Goal: Task Accomplishment & Management: Manage account settings

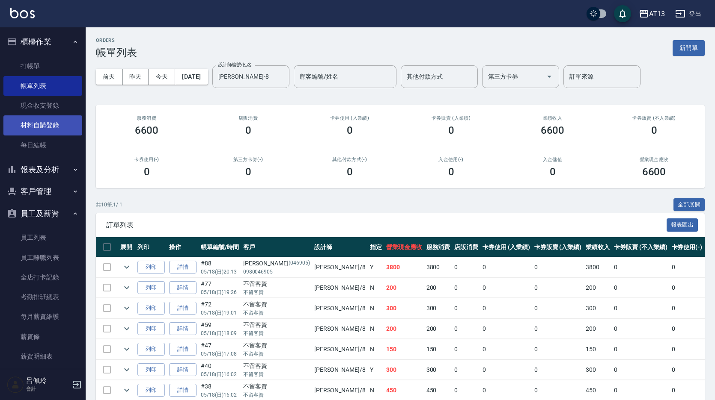
scroll to position [102, 0]
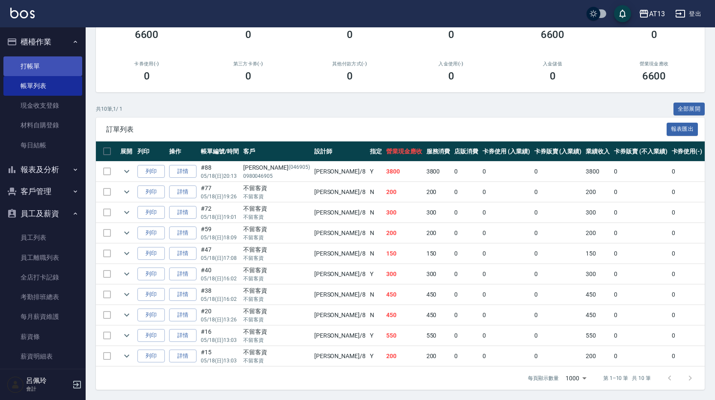
click at [36, 63] on link "打帳單" at bounding box center [42, 66] width 79 height 20
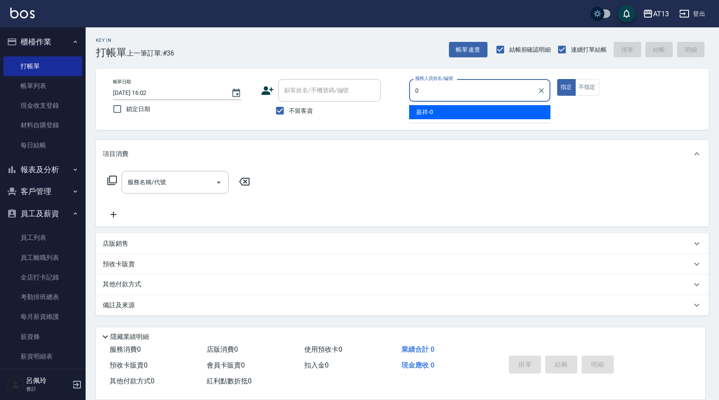
click at [436, 116] on div "嘉祥 -0" at bounding box center [479, 112] width 141 height 14
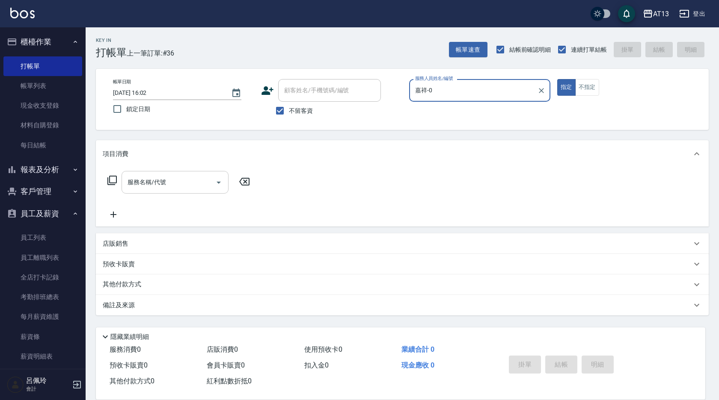
type input "嘉祥-0"
click at [168, 176] on input "服務名稱/代號" at bounding box center [168, 182] width 86 height 15
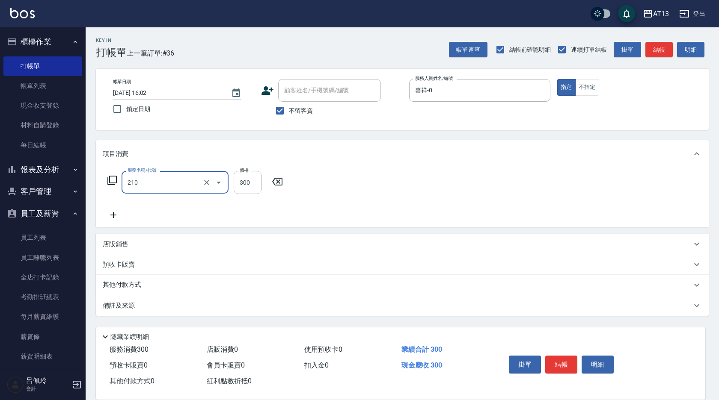
type input "歐娜洗髮精(210)"
type input "28"
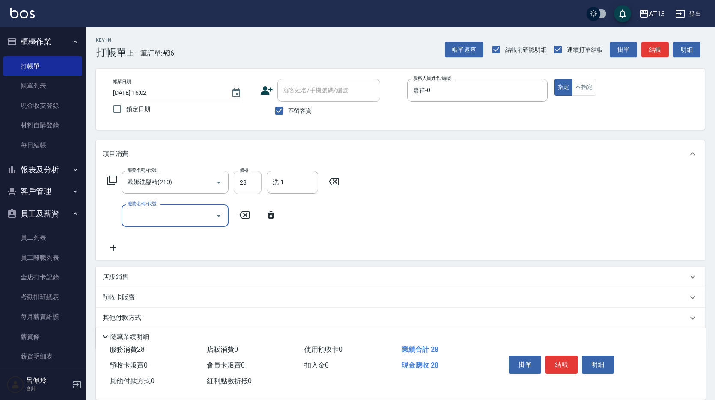
click at [237, 185] on input "28" at bounding box center [248, 182] width 28 height 23
drag, startPoint x: 230, startPoint y: 186, endPoint x: 240, endPoint y: 186, distance: 9.4
click at [230, 186] on div "服務名稱/代號 [PERSON_NAME]洗髮精(210) 服務名稱/代號 價格 28 價格 洗-1 洗-1" at bounding box center [224, 182] width 242 height 23
click at [339, 182] on icon at bounding box center [334, 182] width 10 height 8
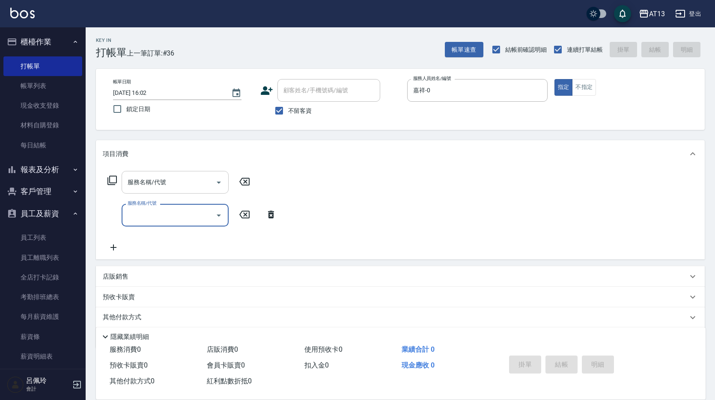
click at [141, 183] on input "服務名稱/代號" at bounding box center [168, 182] width 86 height 15
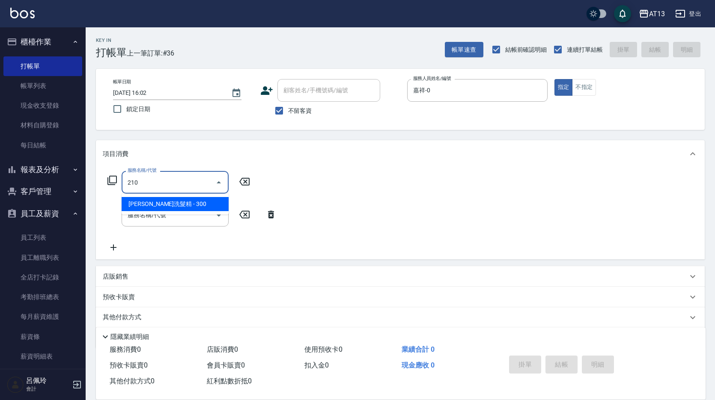
type input "歐娜洗髮精(210)"
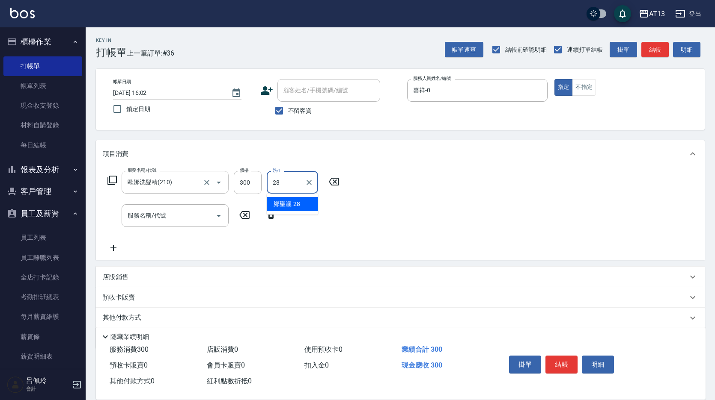
type input "[PERSON_NAME]-28"
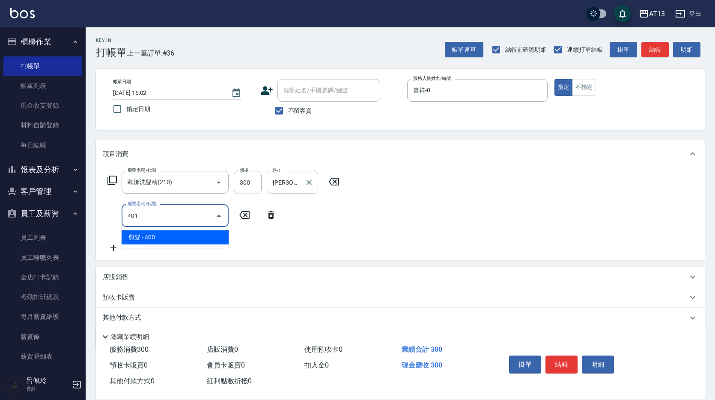
type input "剪髮(401)"
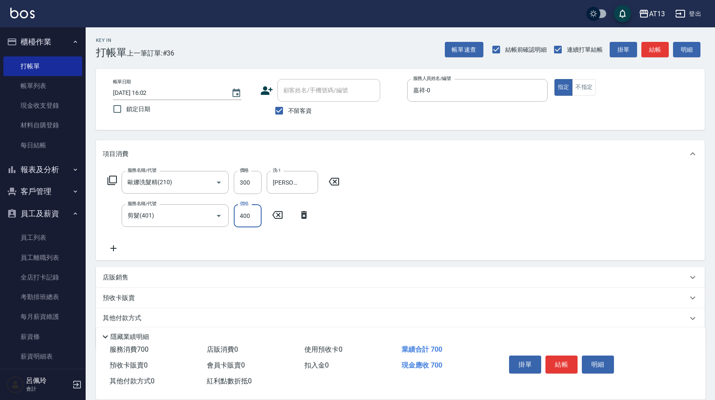
click at [459, 193] on div "服務名稱/代號 [PERSON_NAME]洗髮精(210) 服務名稱/代號 價格 300 價格 洗-1 [PERSON_NAME]-28 洗-1 服務名稱/代…" at bounding box center [400, 214] width 608 height 93
click at [553, 362] on button "結帳" at bounding box center [561, 365] width 32 height 18
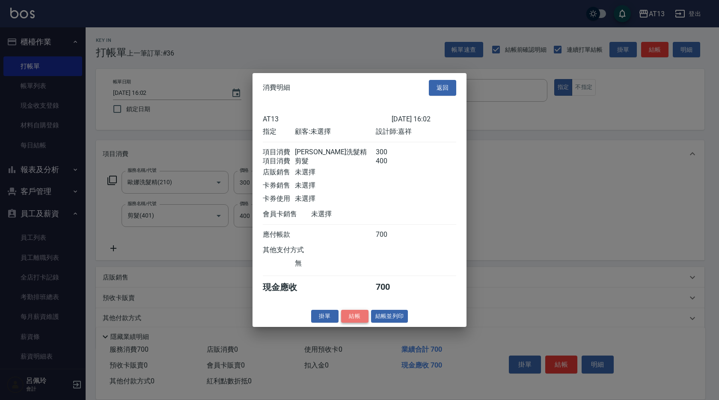
click at [356, 322] on button "結帳" at bounding box center [354, 316] width 27 height 13
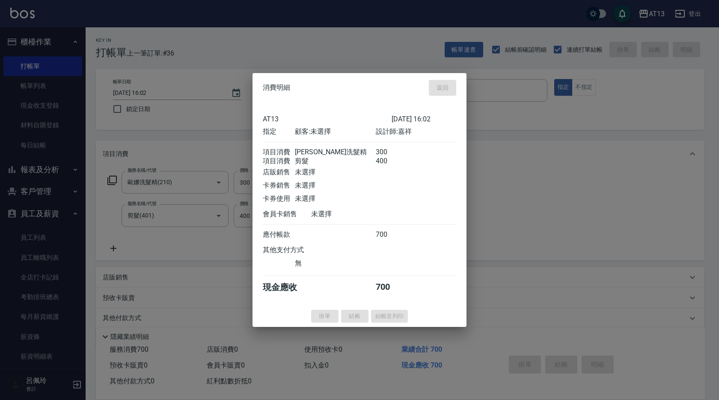
type input "[DATE] 16:08"
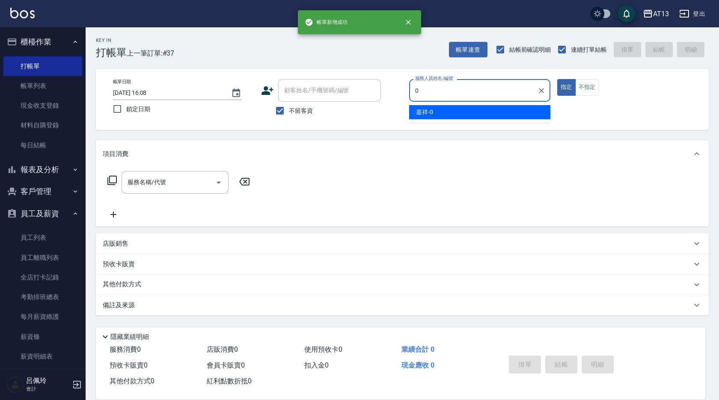
click at [429, 112] on span "嘉祥 -0" at bounding box center [424, 112] width 17 height 9
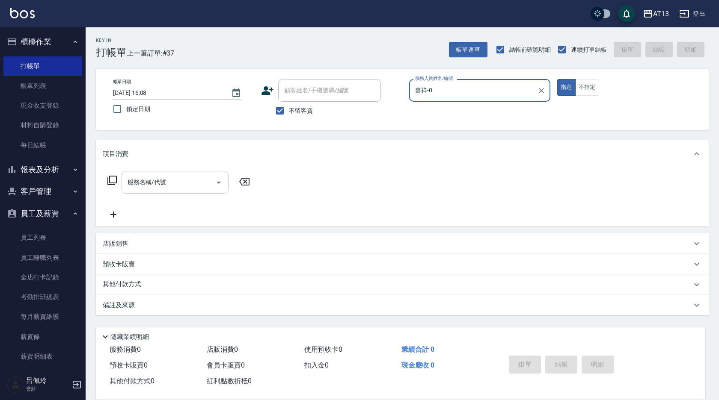
type input "嘉祥-0"
click at [190, 188] on input "服務名稱/代號" at bounding box center [168, 182] width 86 height 15
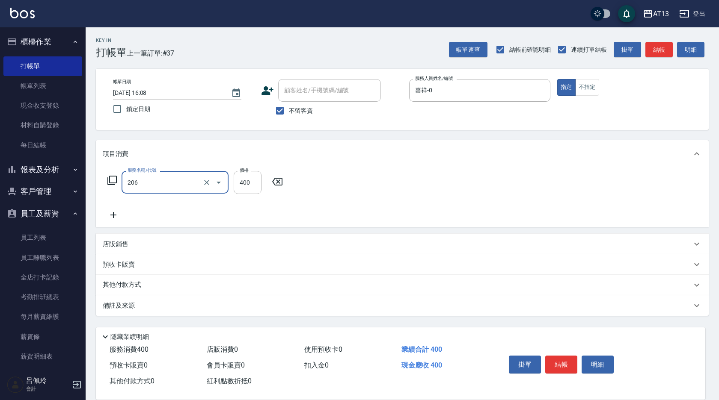
type input "健康洗(206)"
type input "[PERSON_NAME]-31"
click at [565, 358] on button "結帳" at bounding box center [561, 365] width 32 height 18
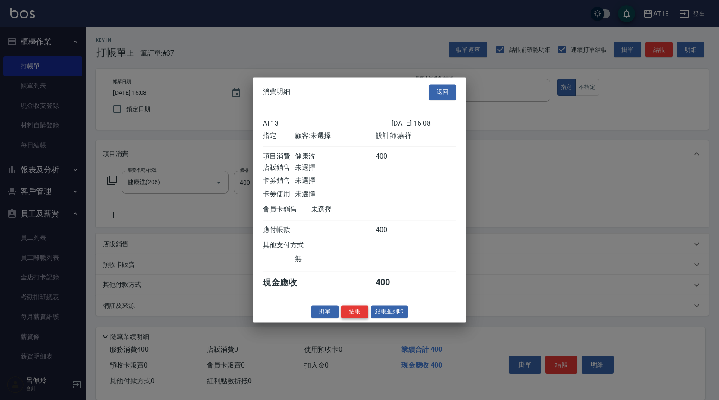
click at [352, 318] on button "結帳" at bounding box center [354, 311] width 27 height 13
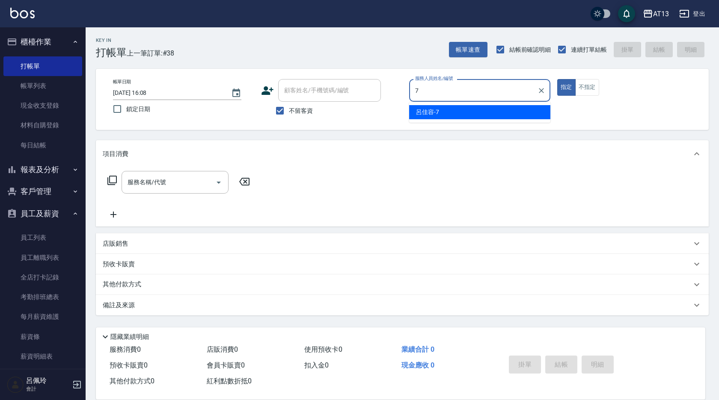
click at [422, 119] on ul "呂佳容 -7" at bounding box center [479, 112] width 141 height 21
click at [427, 116] on span "呂佳容 -7" at bounding box center [427, 112] width 23 height 9
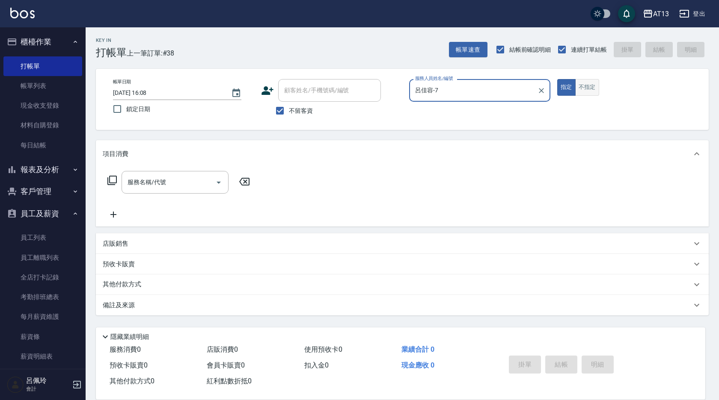
type input "呂佳容-7"
click at [585, 82] on button "不指定" at bounding box center [587, 87] width 24 height 17
click at [172, 184] on input "服務名稱/代號" at bounding box center [168, 182] width 86 height 15
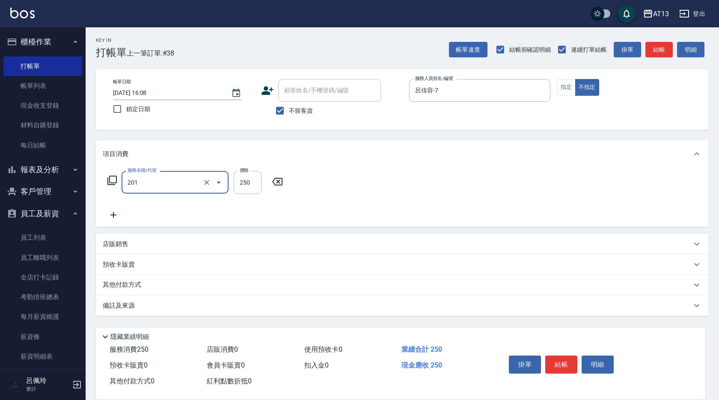
type input "洗髮(201)"
type input "[PERSON_NAME]妡-30"
click at [565, 360] on button "結帳" at bounding box center [561, 365] width 32 height 18
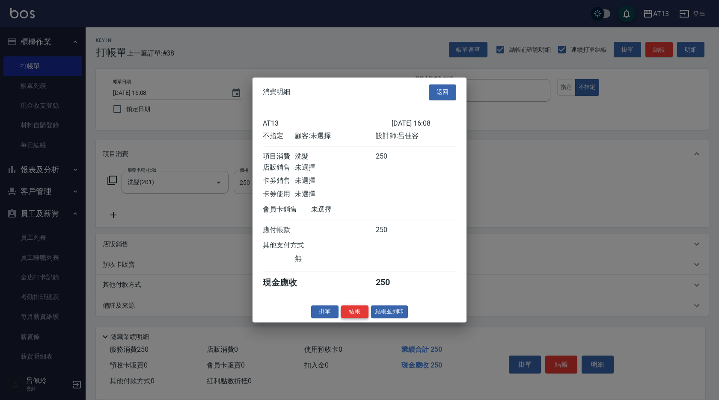
click at [351, 313] on button "結帳" at bounding box center [354, 311] width 27 height 13
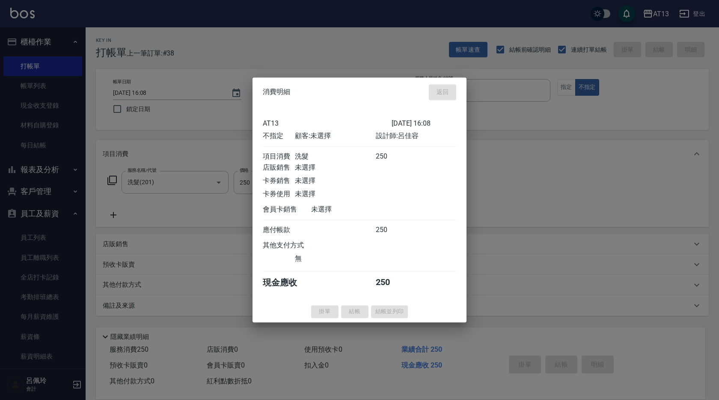
type input "[DATE] 16:09"
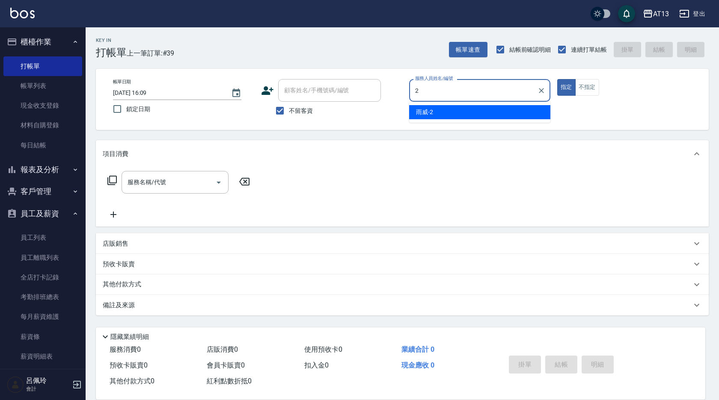
click at [441, 112] on div "雨威 -2" at bounding box center [479, 112] width 141 height 14
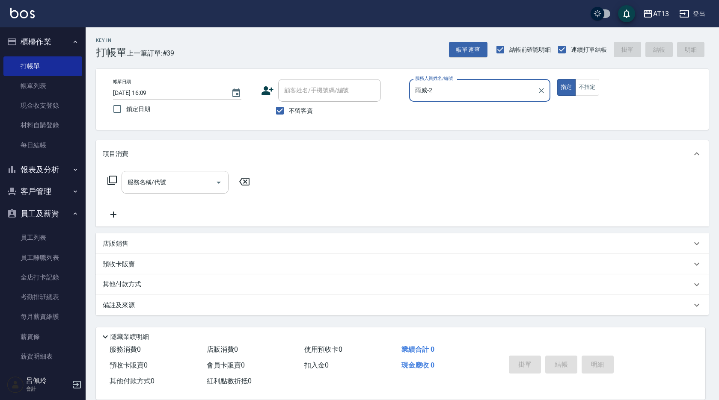
type input "雨威-2"
click at [199, 179] on input "服務名稱/代號" at bounding box center [168, 182] width 86 height 15
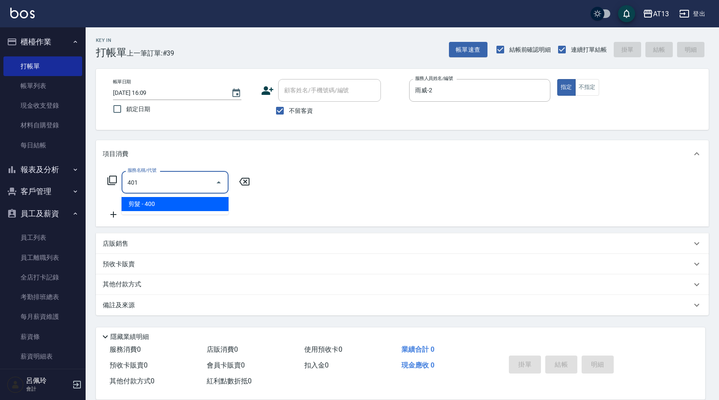
type input "剪髮(401)"
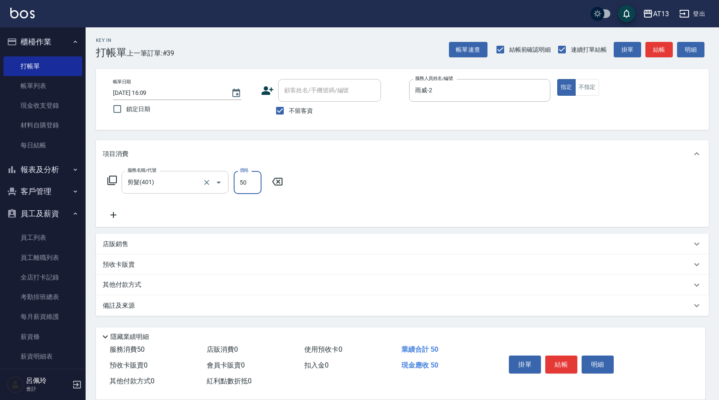
type input "50"
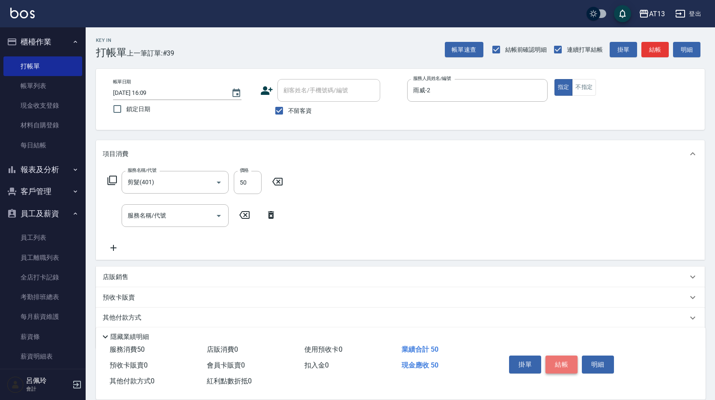
click at [552, 356] on button "結帳" at bounding box center [561, 365] width 32 height 18
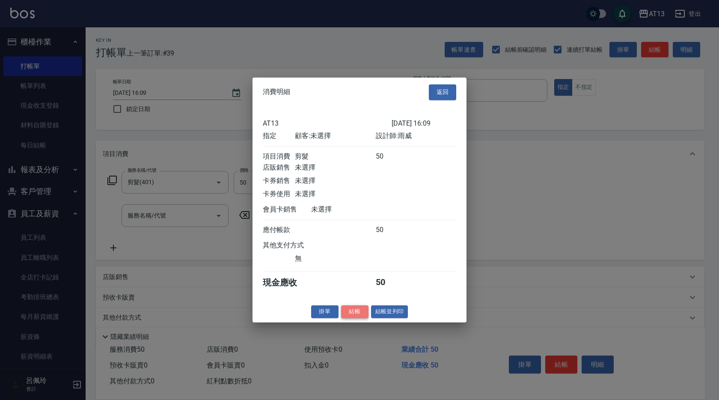
click at [357, 317] on button "結帳" at bounding box center [354, 311] width 27 height 13
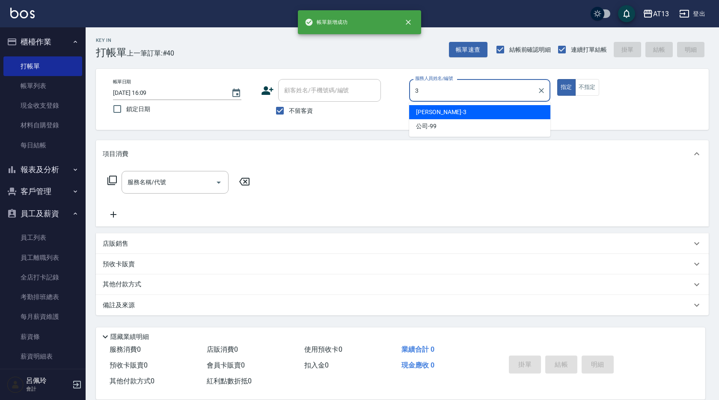
click at [422, 114] on span "[PERSON_NAME] -3" at bounding box center [441, 112] width 50 height 9
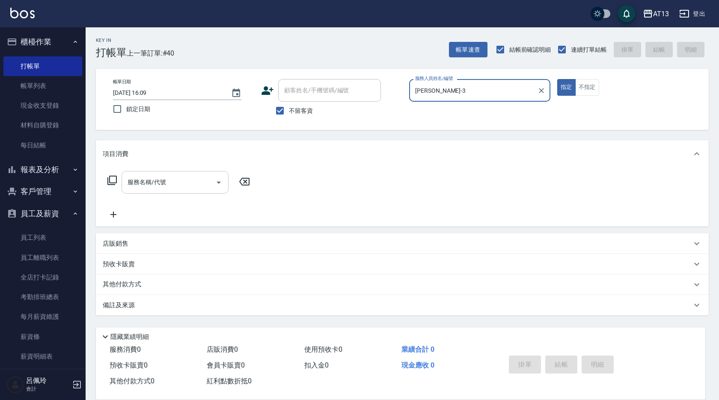
type input "[PERSON_NAME]-3"
click at [150, 189] on input "服務名稱/代號" at bounding box center [168, 182] width 86 height 15
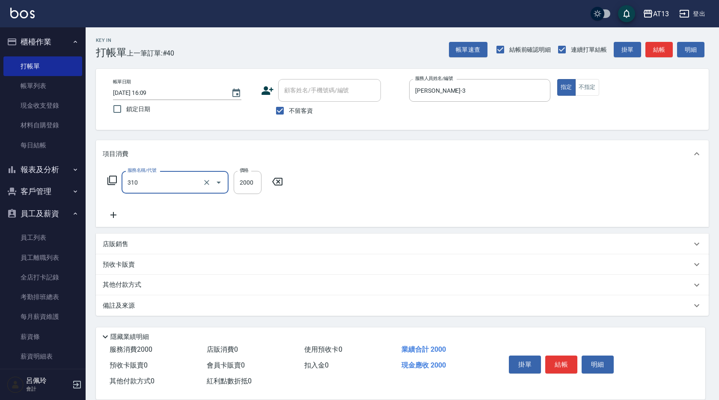
type input "MK果酸燙2000(310)"
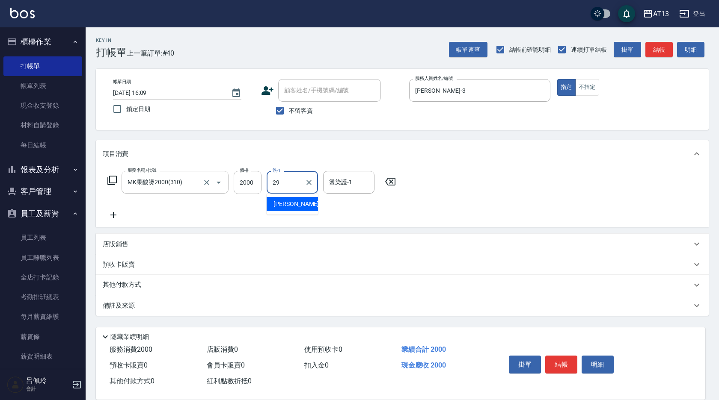
type input "[PERSON_NAME]-29"
click at [561, 365] on button "結帳" at bounding box center [561, 365] width 32 height 18
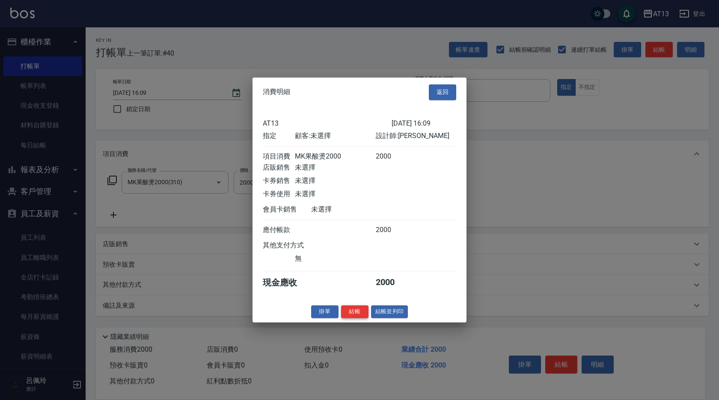
click at [358, 315] on button "結帳" at bounding box center [354, 311] width 27 height 13
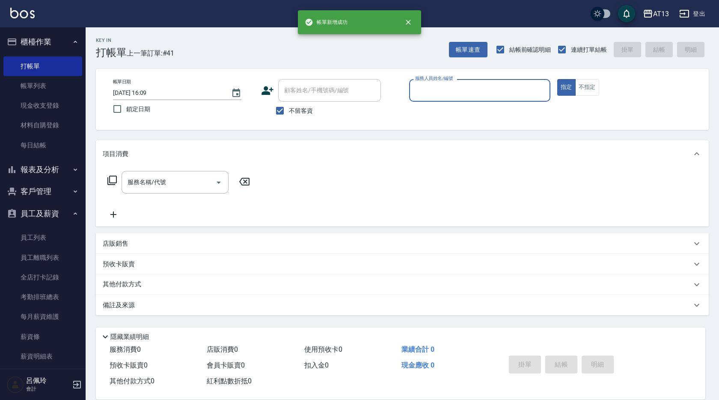
type input "4"
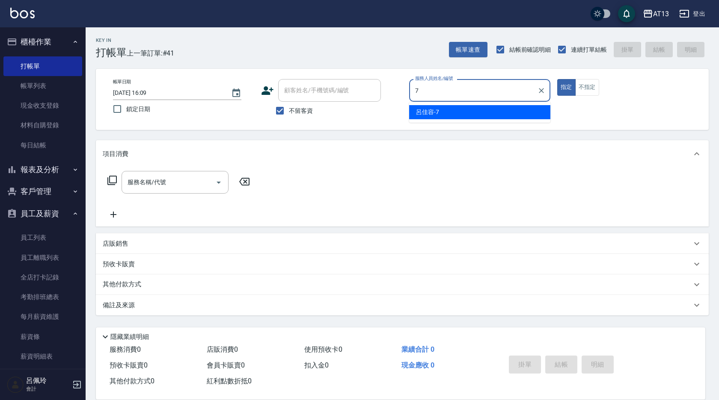
click at [423, 115] on span "呂佳容 -7" at bounding box center [427, 112] width 23 height 9
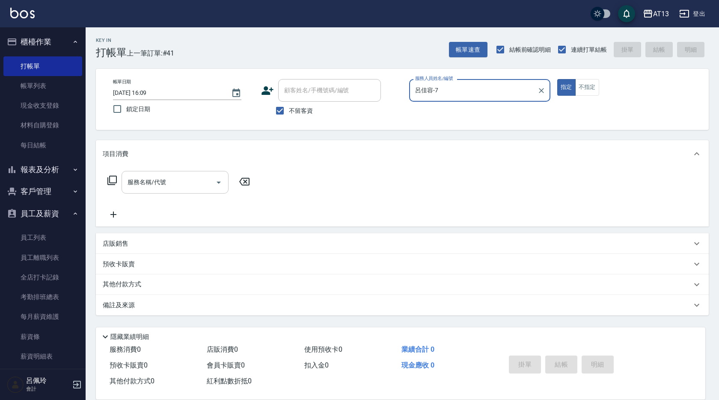
type input "呂佳容-7"
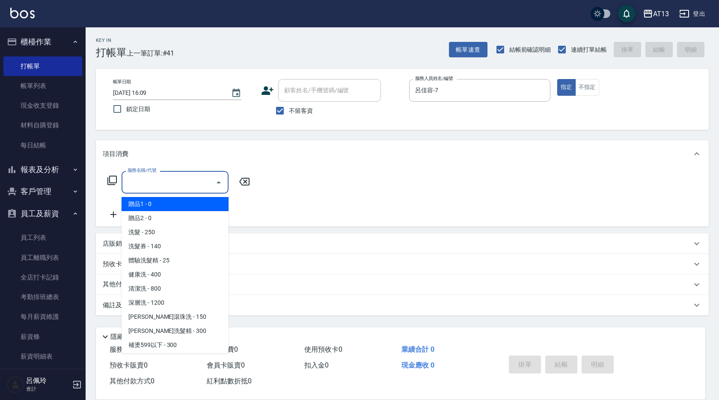
drag, startPoint x: 187, startPoint y: 185, endPoint x: 187, endPoint y: 190, distance: 5.1
click at [187, 186] on input "服務名稱/代號" at bounding box center [168, 182] width 86 height 15
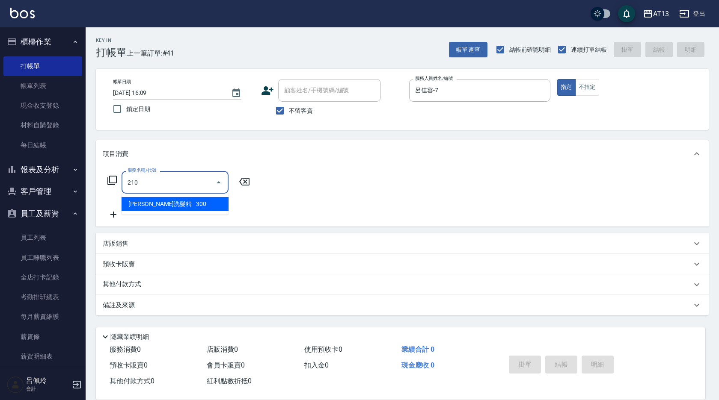
type input "歐娜洗髮精(210)"
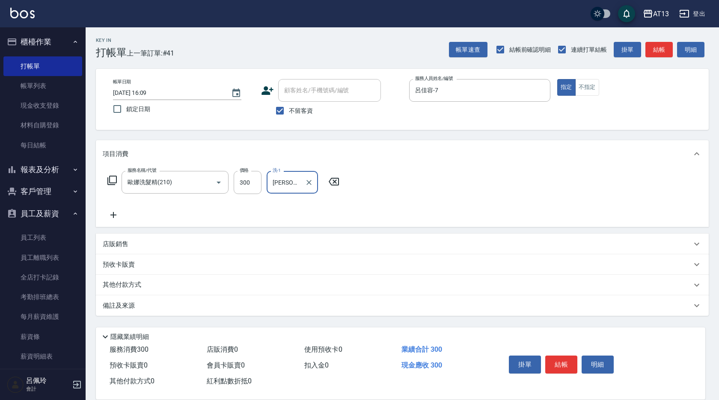
type input "[PERSON_NAME]-11"
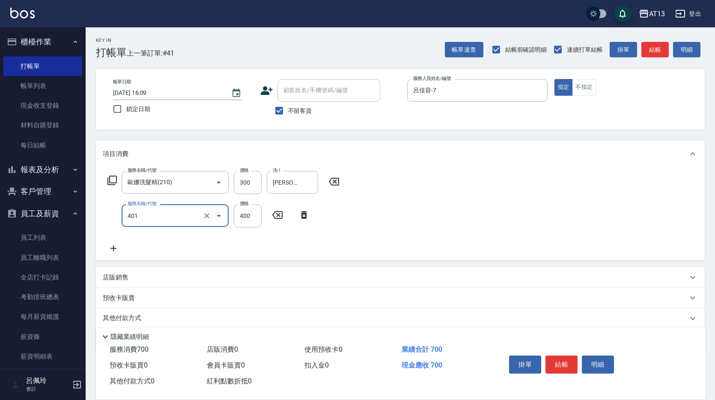
type input "剪髮(401)"
type input "300"
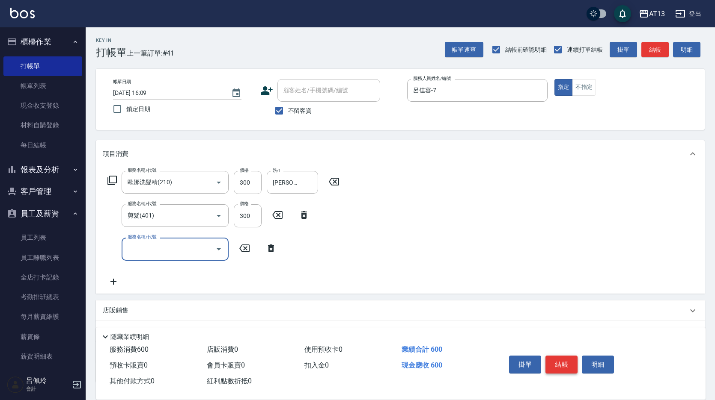
click at [573, 359] on button "結帳" at bounding box center [561, 365] width 32 height 18
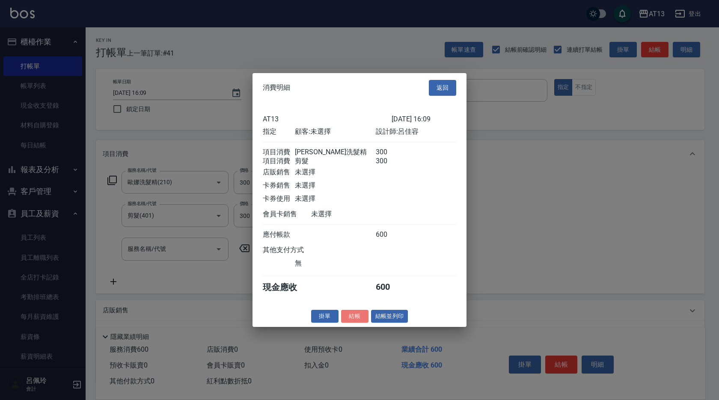
click at [346, 323] on button "結帳" at bounding box center [354, 316] width 27 height 13
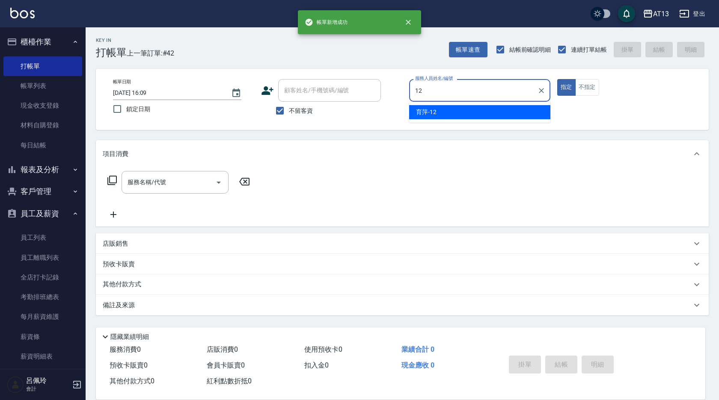
click at [445, 112] on div "育萍 -12" at bounding box center [479, 112] width 141 height 14
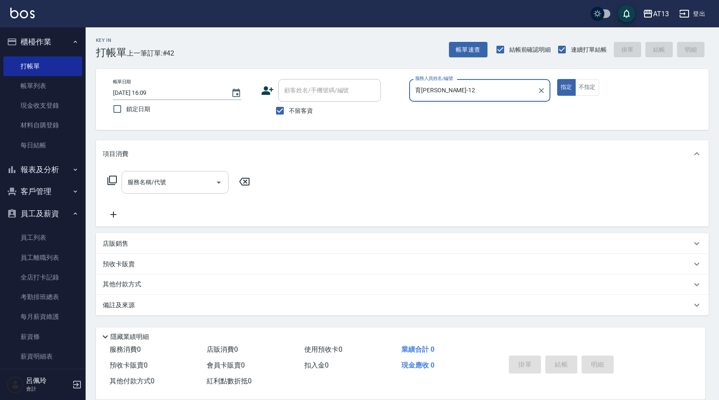
type input "育[PERSON_NAME]-12"
click at [190, 185] on input "服務名稱/代號" at bounding box center [168, 182] width 86 height 15
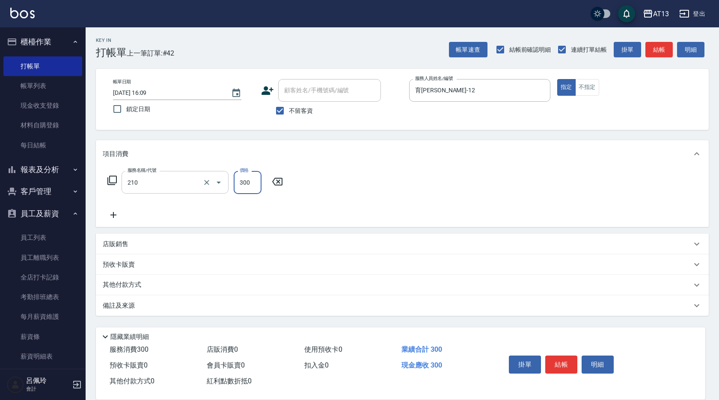
type input "歐娜洗髮精(210)"
type input "[PERSON_NAME]-31"
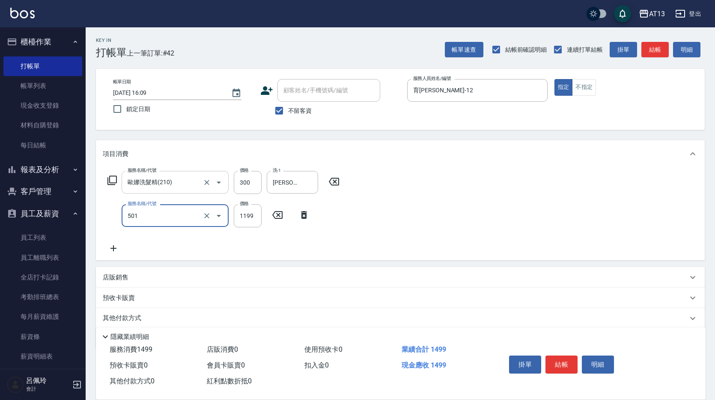
type input "染髮(501)"
type input "1300"
type input "[PERSON_NAME]-31"
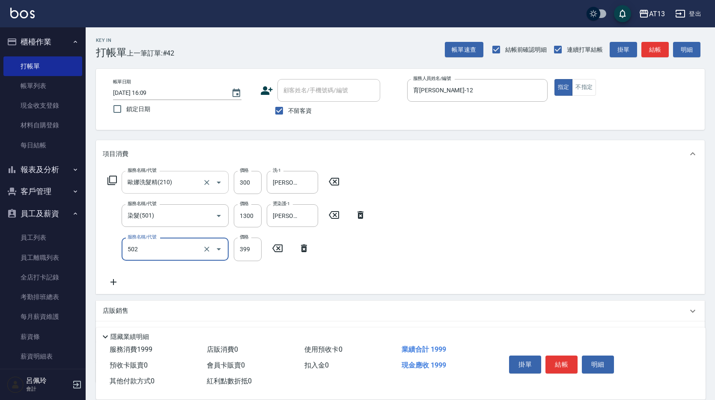
type input "挑染5束399(502)"
type input "1300"
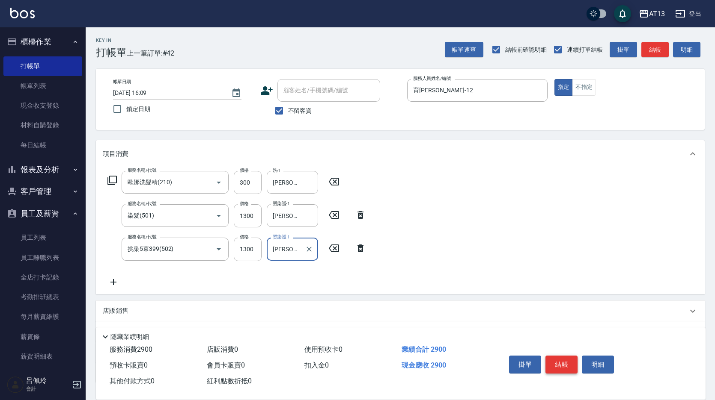
type input "[PERSON_NAME]-31"
click at [551, 356] on button "結帳" at bounding box center [561, 365] width 32 height 18
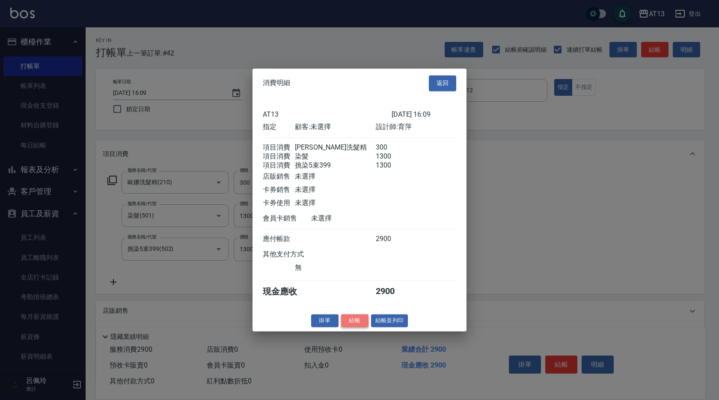
click at [354, 326] on button "結帳" at bounding box center [354, 320] width 27 height 13
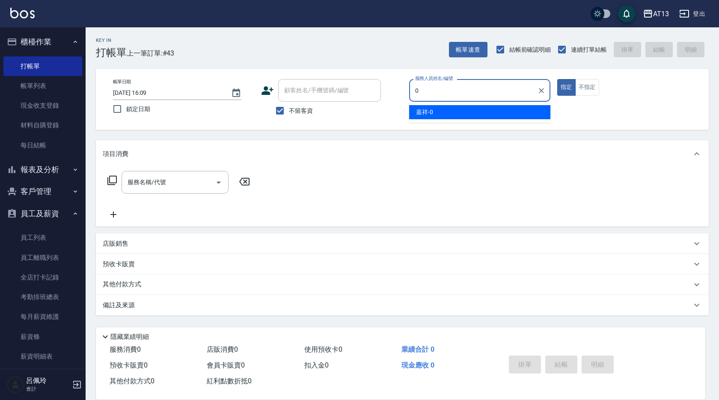
click at [424, 114] on span "嘉祥 -0" at bounding box center [424, 112] width 17 height 9
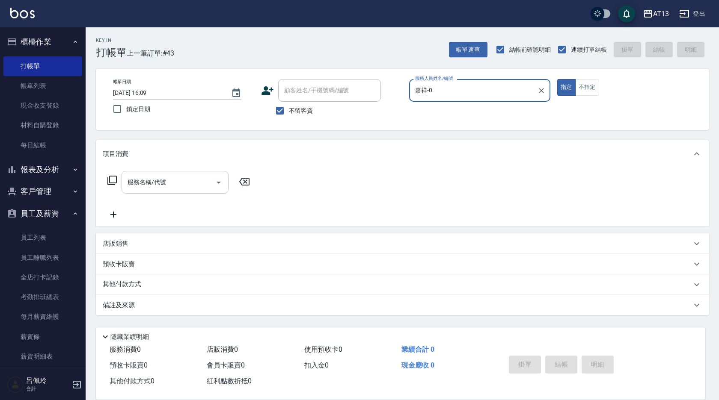
type input "嘉祥-0"
drag, startPoint x: 185, startPoint y: 179, endPoint x: 182, endPoint y: 187, distance: 8.7
click at [184, 179] on input "服務名稱/代號" at bounding box center [168, 182] width 86 height 15
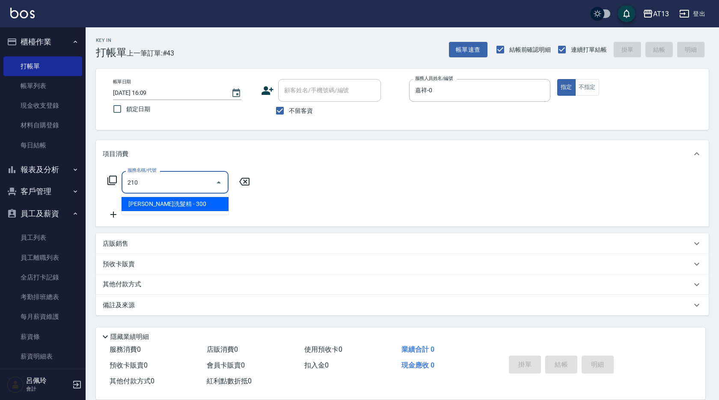
type input "歐娜洗髮精(210)"
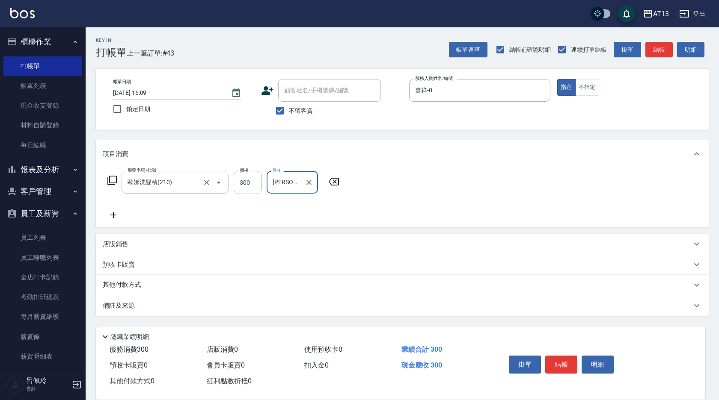
type input "[PERSON_NAME]妡-30"
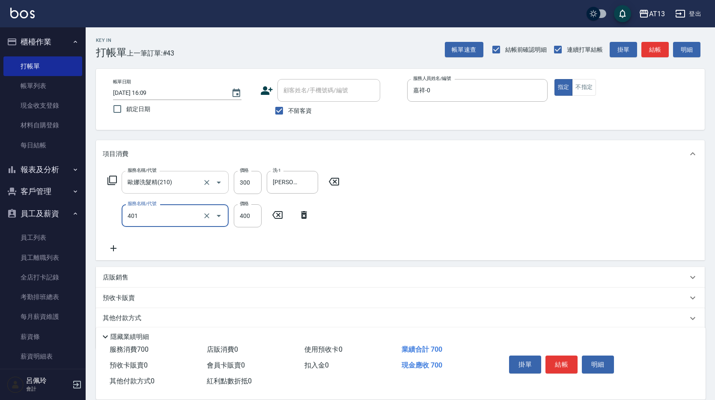
type input "剪髮(401)"
click at [520, 213] on div "服務名稱/代號 [PERSON_NAME]洗髮精(210) 服務名稱/代號 價格 300 價格 洗-1 [PERSON_NAME]妡-30 洗-1 服務名稱/…" at bounding box center [400, 214] width 608 height 93
click at [562, 354] on div "掛單 結帳 明細" at bounding box center [561, 366] width 112 height 27
click at [562, 356] on button "結帳" at bounding box center [561, 365] width 32 height 18
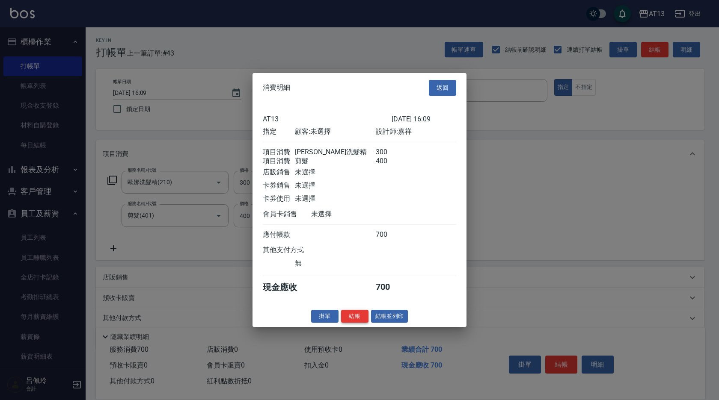
click at [353, 321] on button "結帳" at bounding box center [354, 316] width 27 height 13
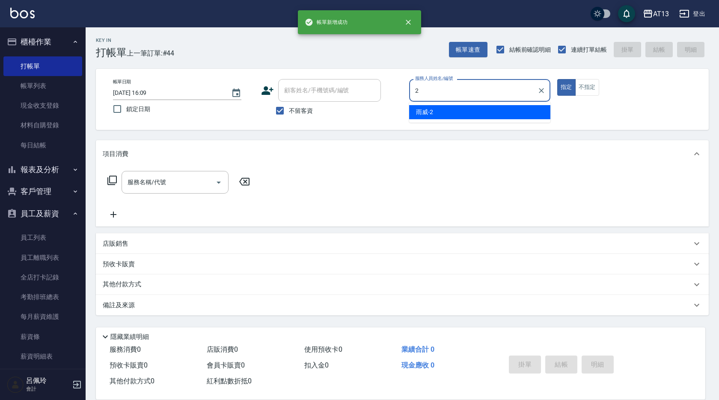
click at [450, 105] on div "雨威 -2" at bounding box center [479, 112] width 141 height 14
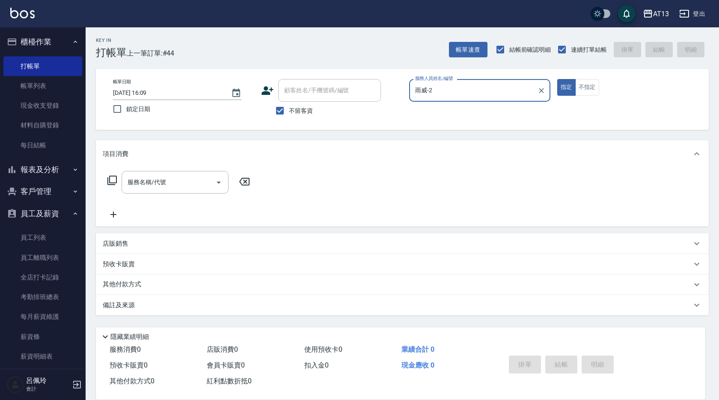
type input "雨威-2"
click at [588, 87] on button "不指定" at bounding box center [587, 87] width 24 height 17
click at [189, 177] on input "服務名稱/代號" at bounding box center [168, 182] width 86 height 15
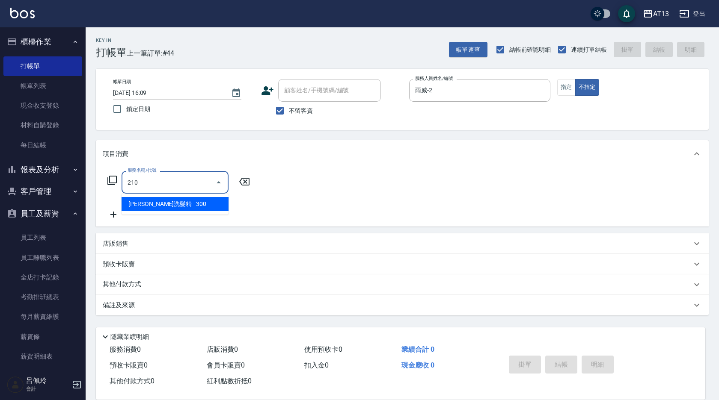
type input "歐娜洗髮精(210)"
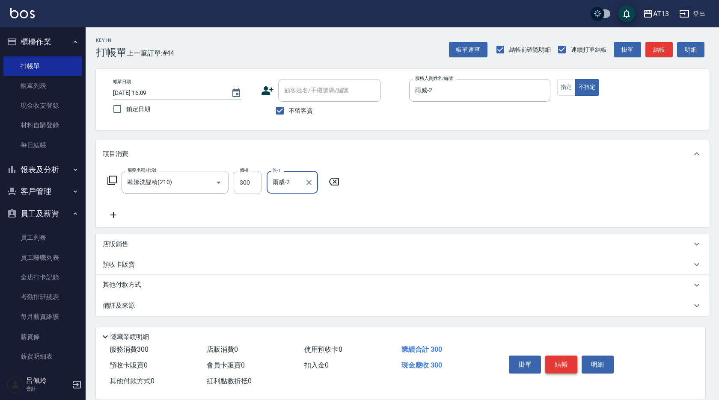
type input "雨威-2"
click at [558, 357] on button "結帳" at bounding box center [561, 365] width 32 height 18
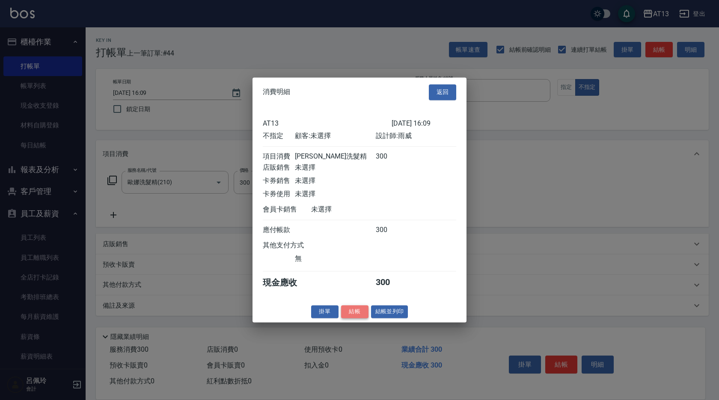
click at [358, 317] on button "結帳" at bounding box center [354, 311] width 27 height 13
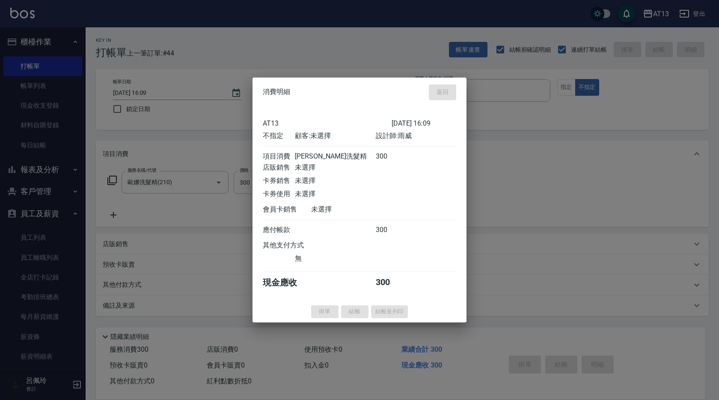
type input "[DATE] 16:10"
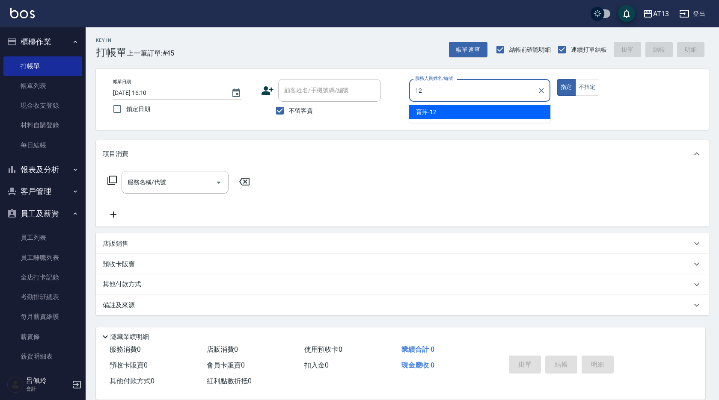
click at [448, 113] on div "育萍 -12" at bounding box center [479, 112] width 141 height 14
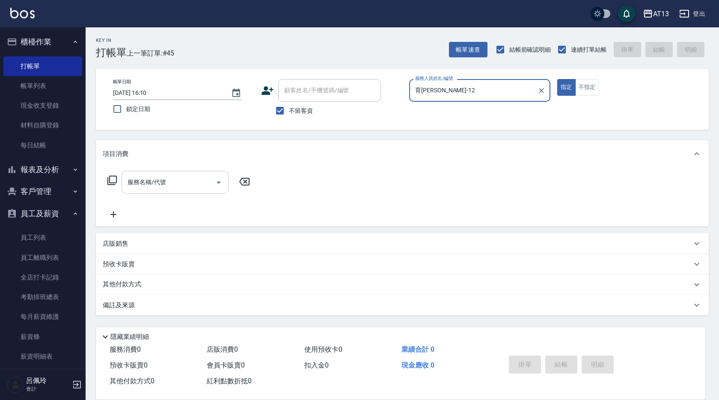
type input "育[PERSON_NAME]-12"
click at [201, 178] on input "服務名稱/代號" at bounding box center [168, 182] width 86 height 15
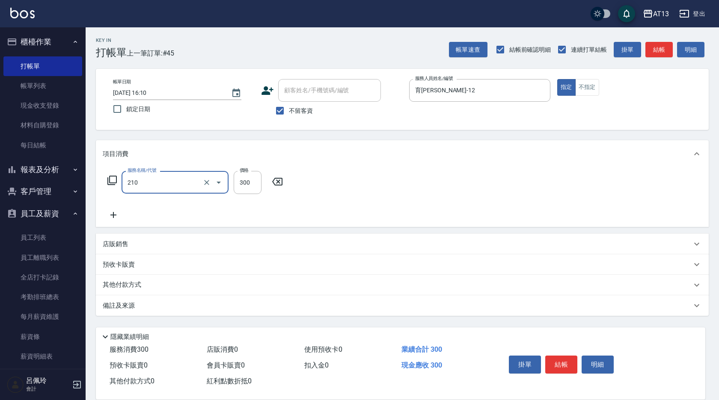
type input "歐娜洗髮精(210)"
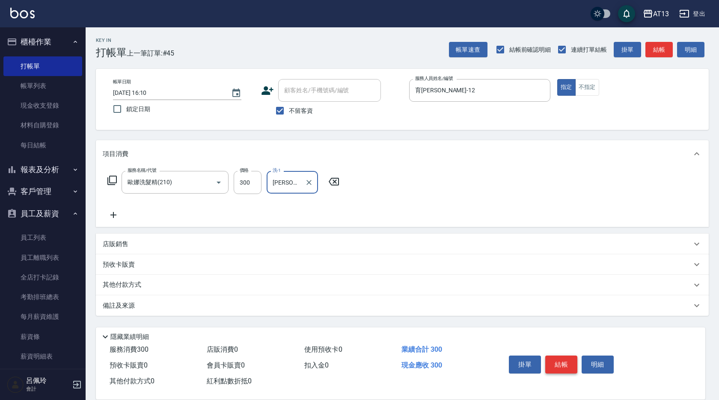
type input "[PERSON_NAME]-11"
click at [561, 362] on button "結帳" at bounding box center [561, 365] width 32 height 18
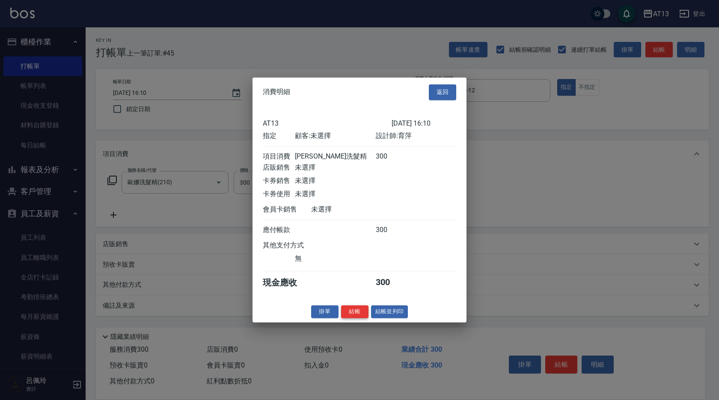
click at [355, 319] on button "結帳" at bounding box center [354, 311] width 27 height 13
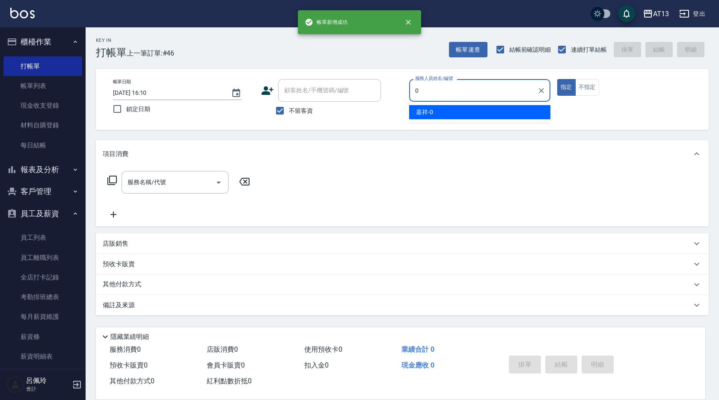
click at [450, 114] on div "嘉祥 -0" at bounding box center [479, 112] width 141 height 14
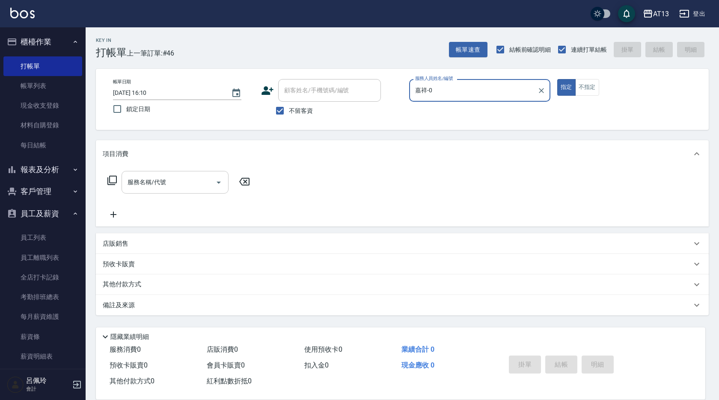
type input "嘉祥-0"
drag, startPoint x: 201, startPoint y: 175, endPoint x: 197, endPoint y: 185, distance: 10.4
click at [201, 176] on input "服務名稱/代號" at bounding box center [168, 182] width 86 height 15
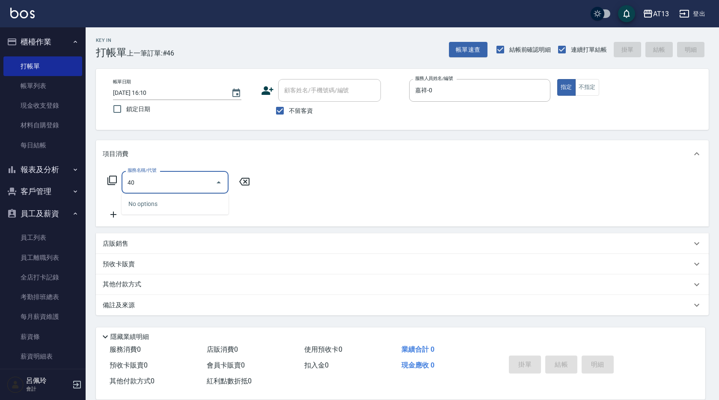
type input "401"
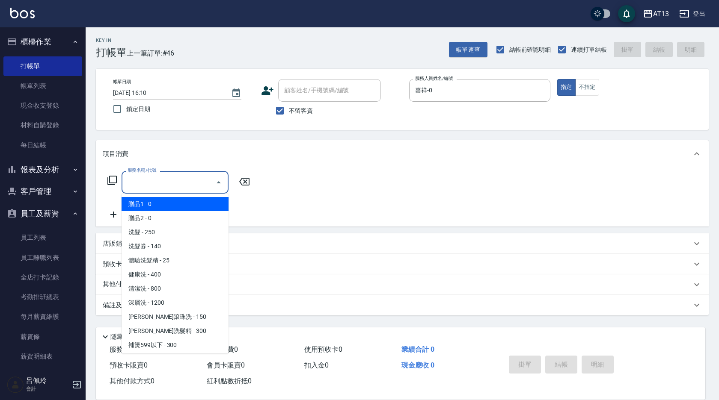
type input "0"
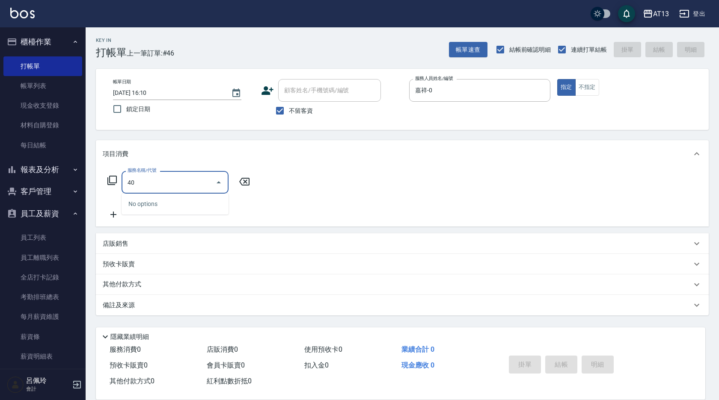
type input "401"
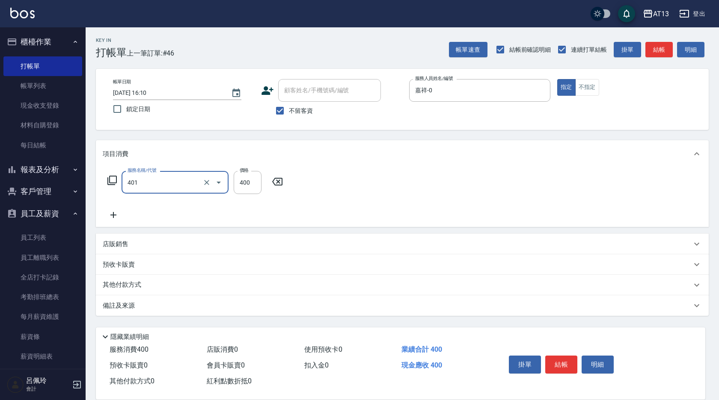
type input "剪髮(401)"
type input "300"
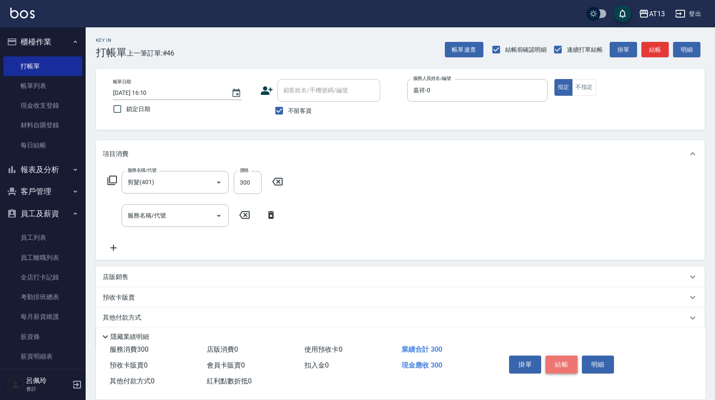
click at [568, 357] on button "結帳" at bounding box center [561, 365] width 32 height 18
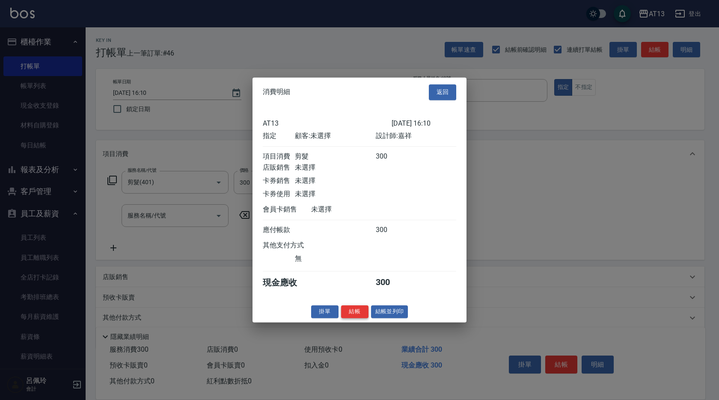
click at [351, 319] on button "結帳" at bounding box center [354, 311] width 27 height 13
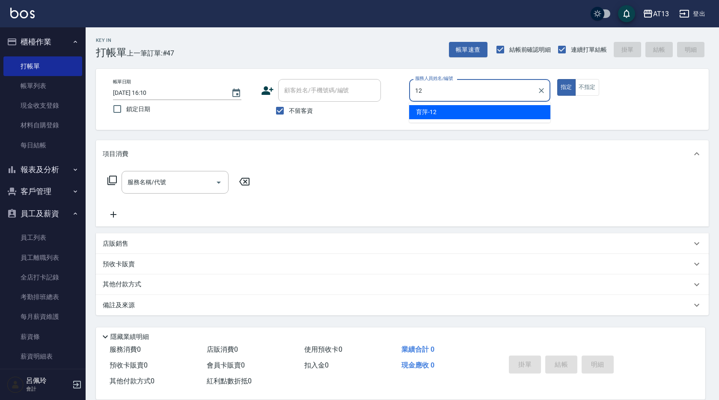
click at [522, 105] on ul "育萍 -12" at bounding box center [479, 112] width 141 height 21
click at [458, 116] on div "育萍 -12" at bounding box center [479, 112] width 141 height 14
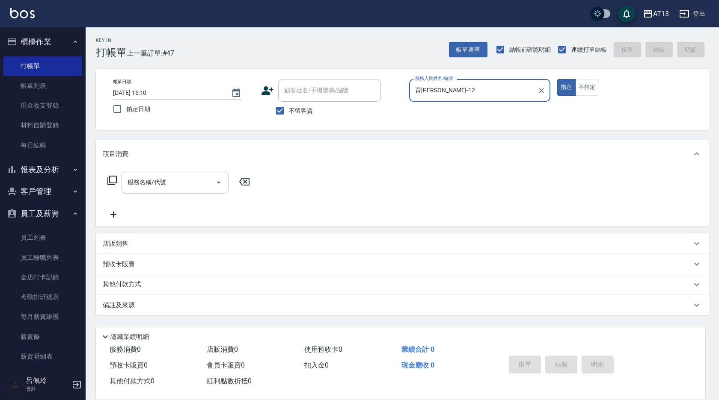
click at [194, 175] on div "服務名稱/代號" at bounding box center [175, 182] width 107 height 23
type input "育[PERSON_NAME]-12"
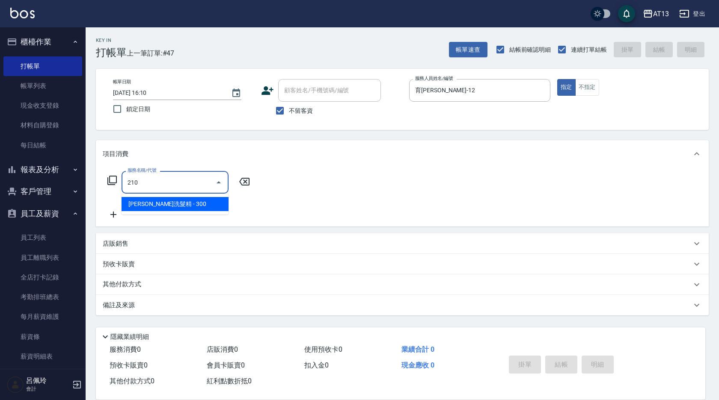
type input "歐娜洗髮精(210)"
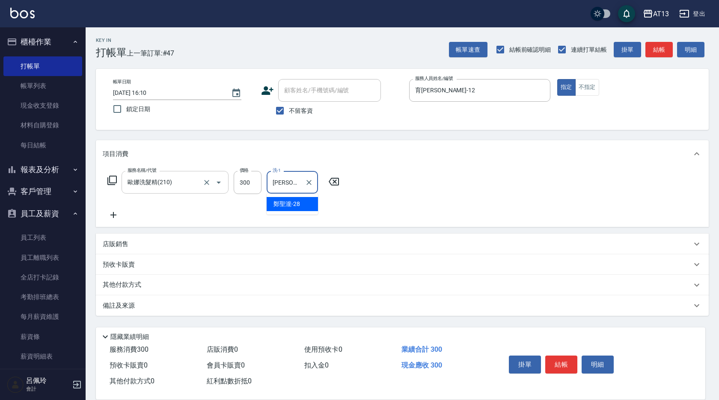
type input "[PERSON_NAME]-28"
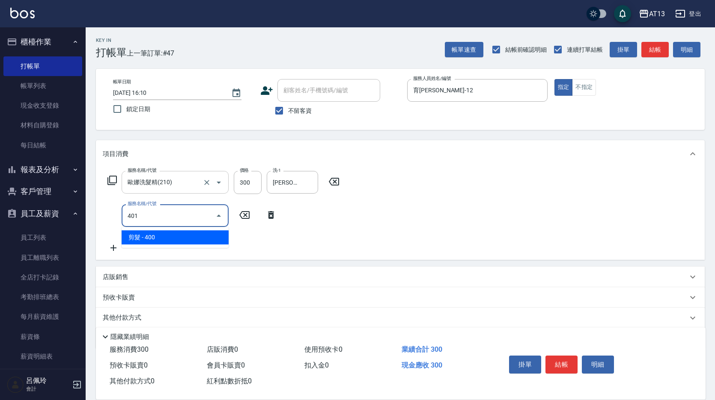
type input "剪髮(401)"
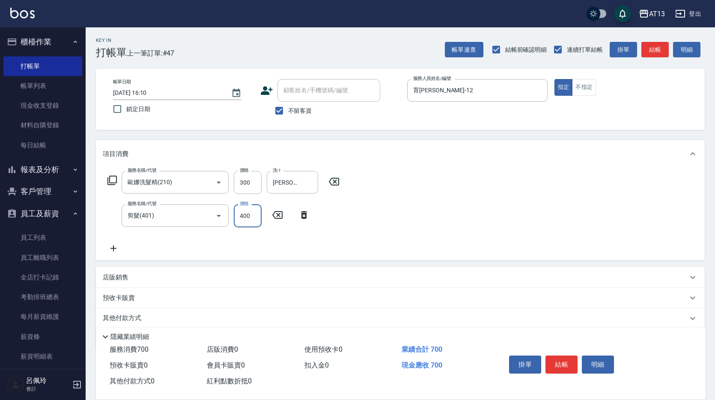
click at [539, 257] on div "服務名稱/代號 [PERSON_NAME]洗髮精(210) 服務名稱/代號 價格 300 價格 洗-1 [PERSON_NAME]-28 洗-1 服務名稱/代…" at bounding box center [400, 214] width 608 height 93
click at [563, 369] on button "結帳" at bounding box center [561, 365] width 32 height 18
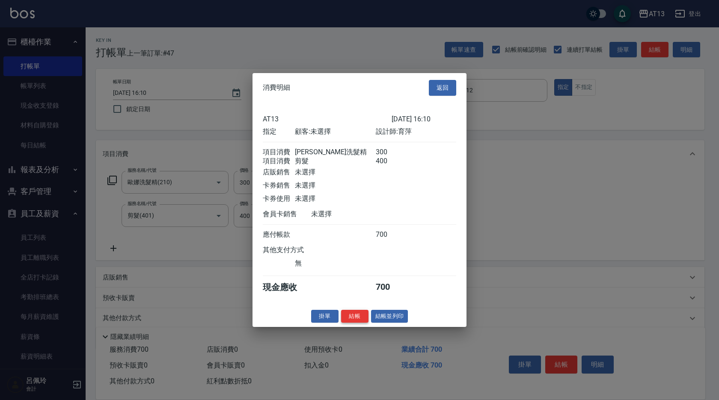
drag, startPoint x: 359, startPoint y: 329, endPoint x: 359, endPoint y: 323, distance: 5.2
click at [359, 323] on button "結帳" at bounding box center [354, 316] width 27 height 13
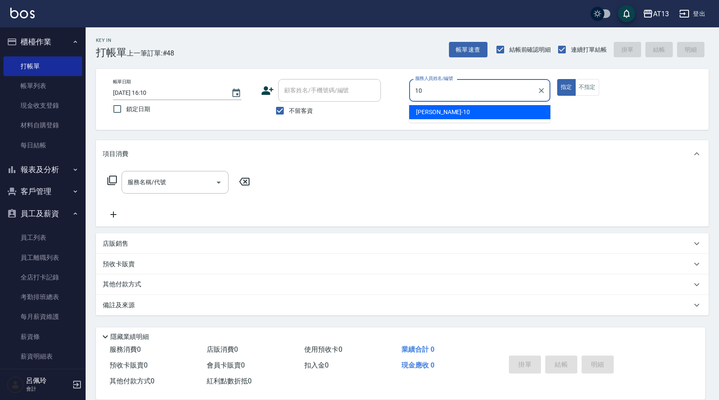
click at [457, 111] on div "[PERSON_NAME] -10" at bounding box center [479, 112] width 141 height 14
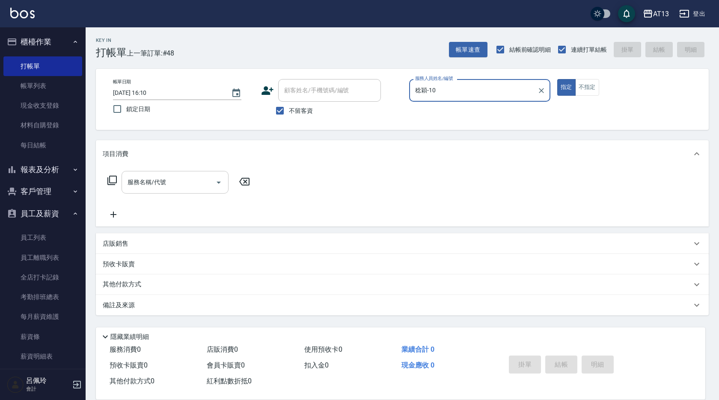
type input "稔穎-10"
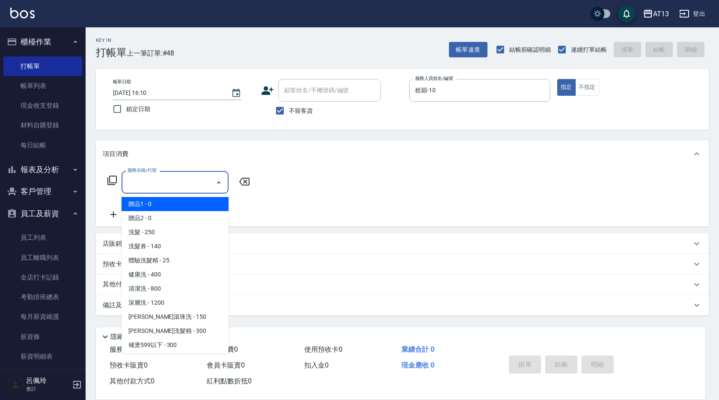
click at [155, 181] on div "服務名稱/代號 服務名稱/代號" at bounding box center [175, 182] width 107 height 23
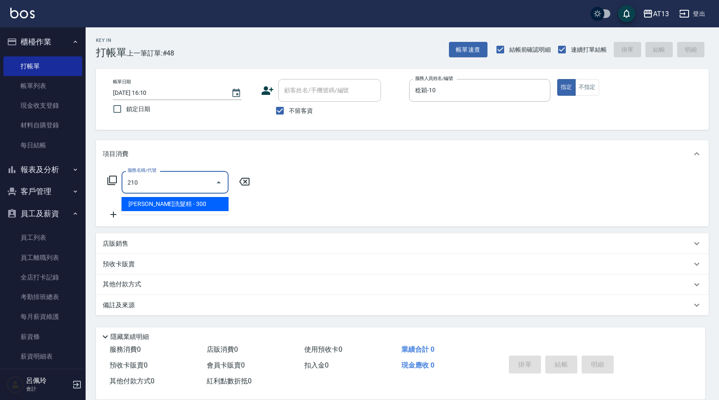
type input "歐娜洗髮精(210)"
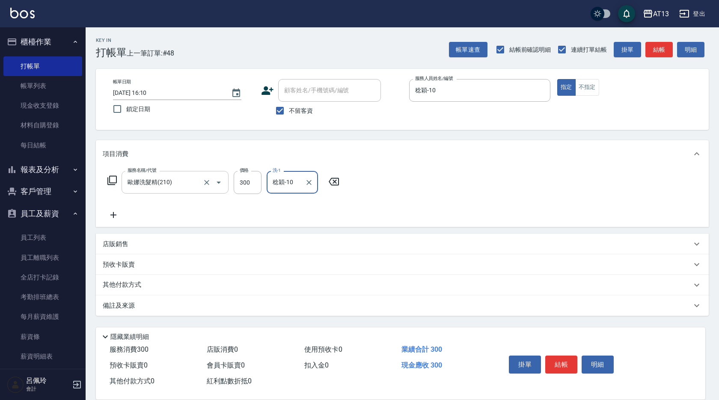
type input "稔穎-10"
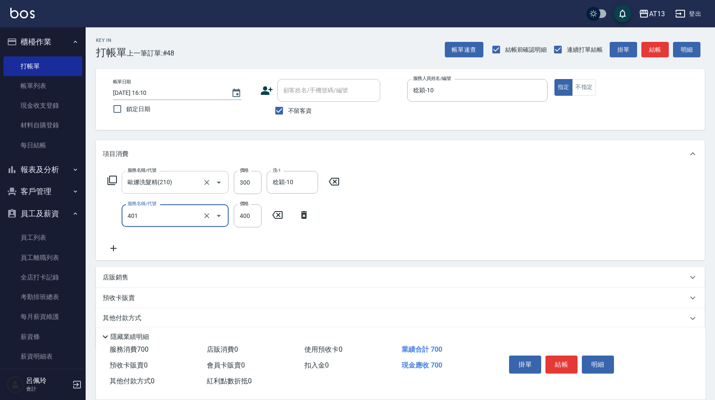
type input "剪髮(401)"
type input "450"
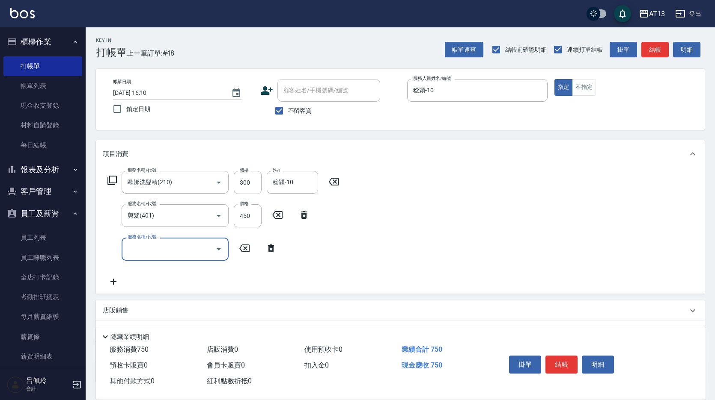
drag, startPoint x: 445, startPoint y: 267, endPoint x: 547, endPoint y: 344, distance: 127.7
click at [445, 267] on div "服務名稱/代號 [PERSON_NAME]洗髮精(210) 服務名稱/代號 價格 300 價格 洗-1 稔穎-10 洗-1 服務名稱/代號 剪髮(401) 服…" at bounding box center [400, 231] width 608 height 126
drag, startPoint x: 558, startPoint y: 360, endPoint x: 552, endPoint y: 359, distance: 6.0
click at [557, 360] on button "結帳" at bounding box center [561, 365] width 32 height 18
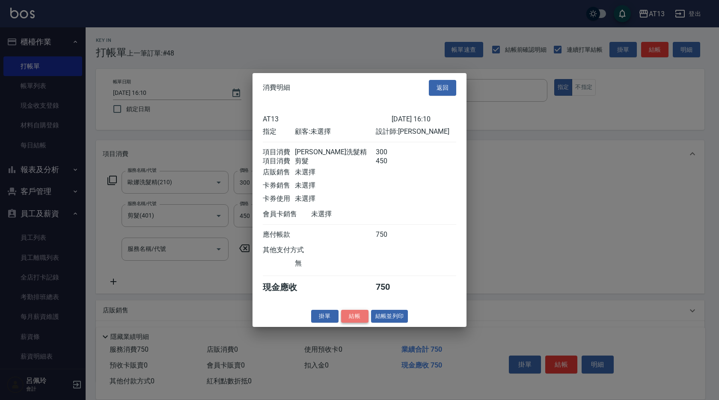
click at [348, 321] on button "結帳" at bounding box center [354, 316] width 27 height 13
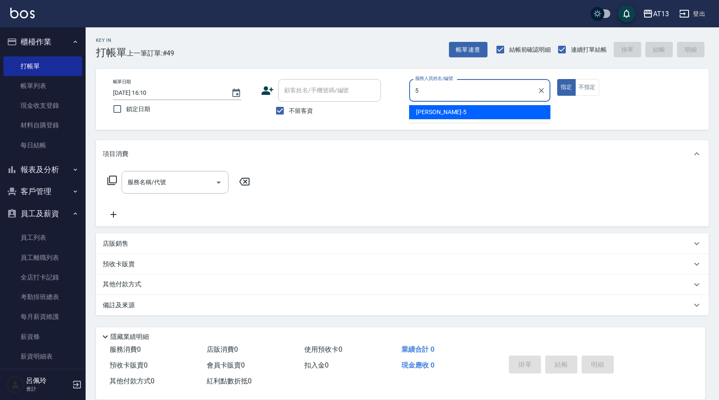
click at [497, 111] on div "[PERSON_NAME] -5" at bounding box center [479, 112] width 141 height 14
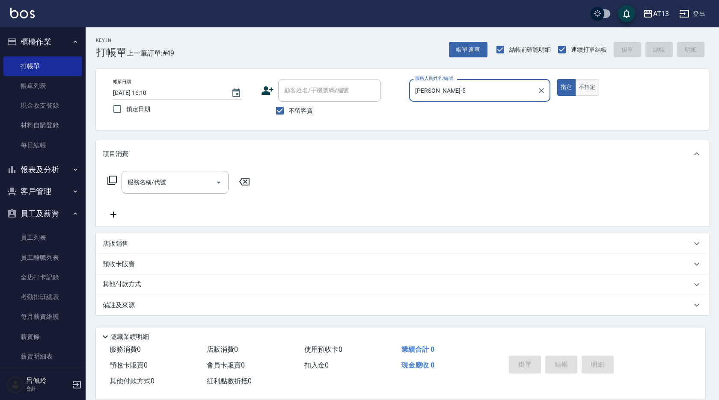
type input "[PERSON_NAME]-5"
click at [584, 93] on button "不指定" at bounding box center [587, 87] width 24 height 17
click at [185, 178] on input "服務名稱/代號" at bounding box center [168, 182] width 86 height 15
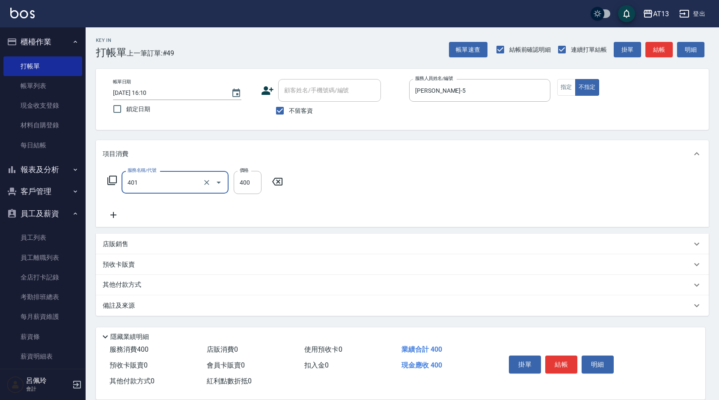
type input "剪髮(401)"
type input "200"
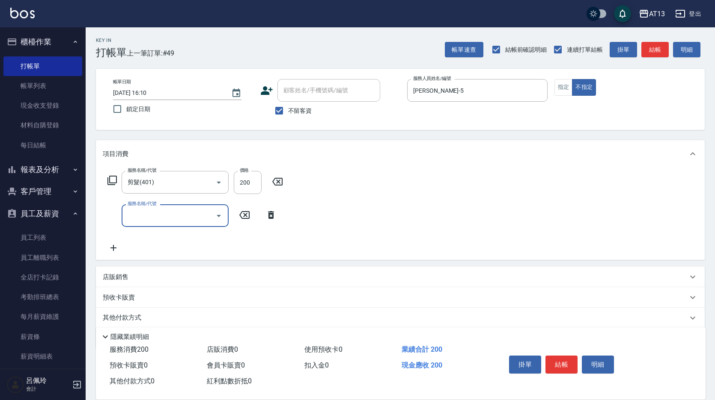
click at [457, 227] on div "服務名稱/代號 剪髮(401) 服務名稱/代號 價格 200 價格 服務名稱/代號 服務名稱/代號" at bounding box center [400, 214] width 608 height 92
click at [552, 357] on button "結帳" at bounding box center [561, 365] width 32 height 18
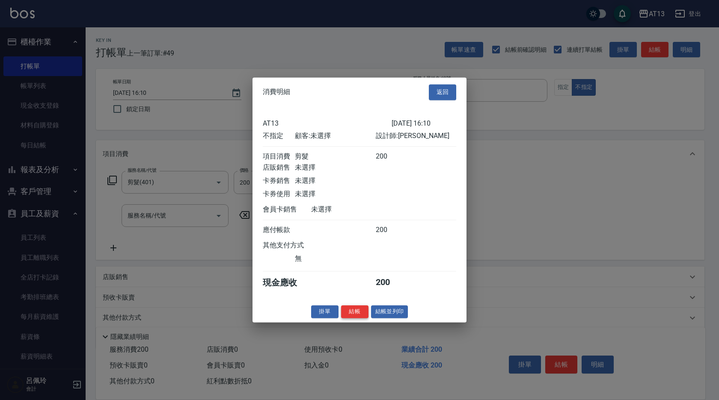
click at [351, 319] on button "結帳" at bounding box center [354, 311] width 27 height 13
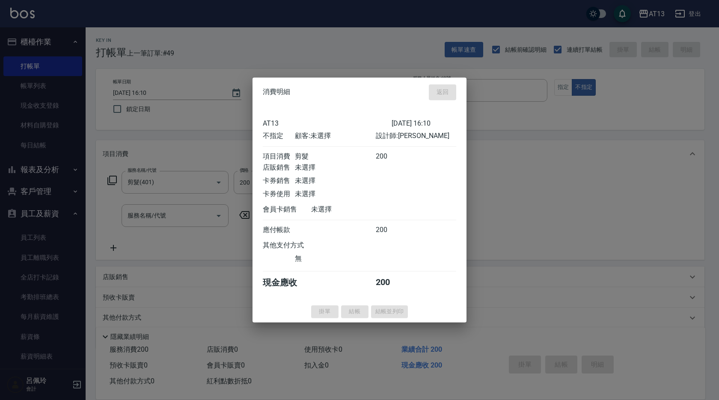
type input "[DATE] 16:35"
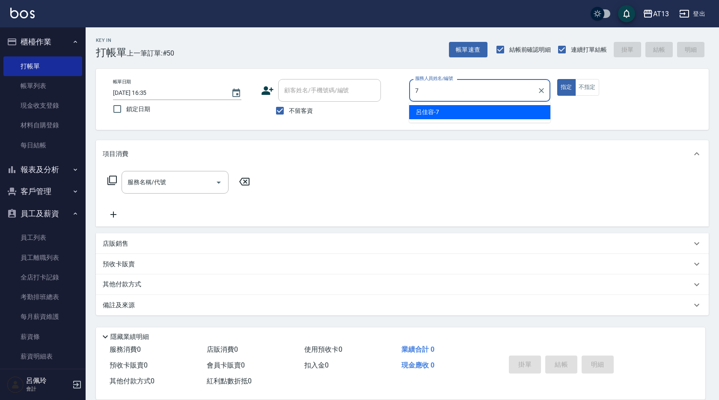
drag, startPoint x: 442, startPoint y: 110, endPoint x: 448, endPoint y: 110, distance: 5.6
click at [442, 110] on div "呂佳容 -7" at bounding box center [479, 112] width 141 height 14
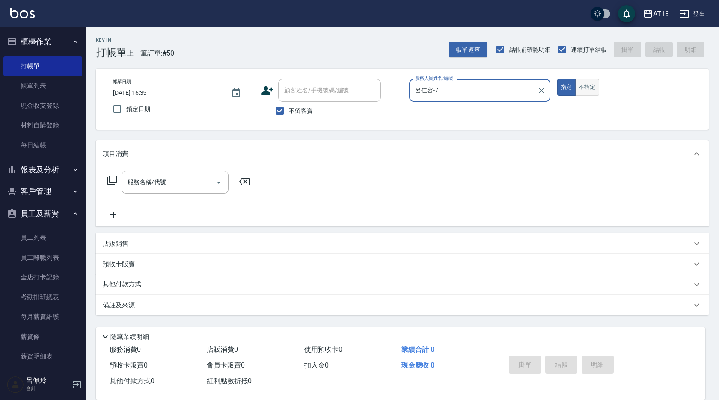
type input "呂佳容-7"
click at [595, 84] on button "不指定" at bounding box center [587, 87] width 24 height 17
click at [191, 182] on input "服務名稱/代號" at bounding box center [168, 182] width 86 height 15
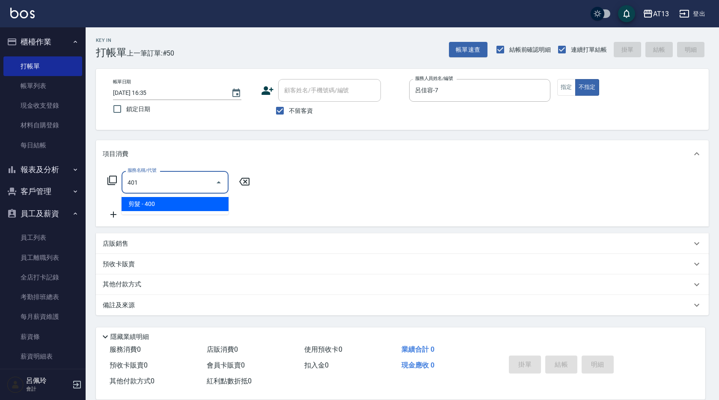
type input "剪髮(401)"
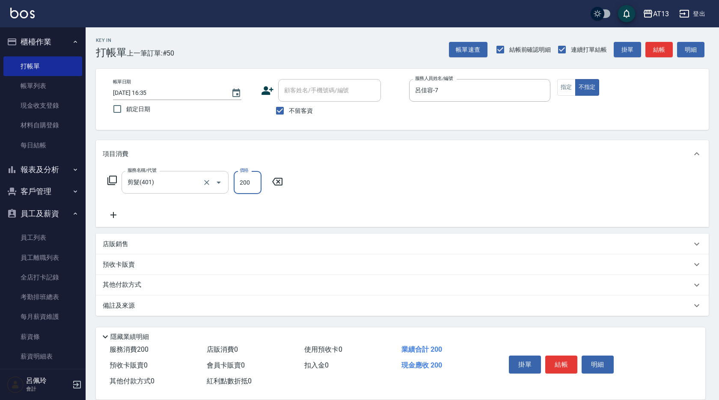
type input "200"
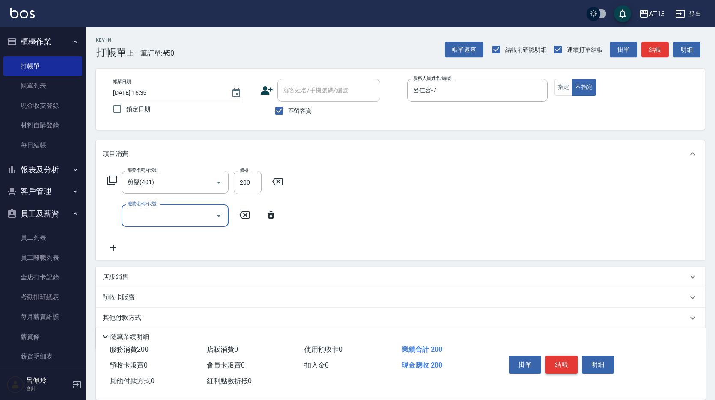
click at [558, 360] on button "結帳" at bounding box center [561, 365] width 32 height 18
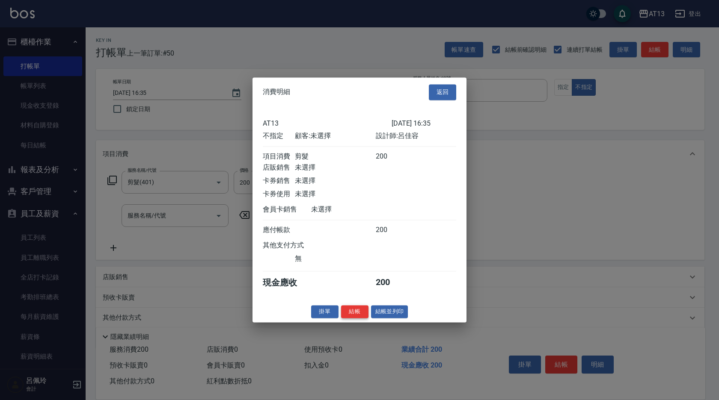
click at [359, 314] on button "結帳" at bounding box center [354, 311] width 27 height 13
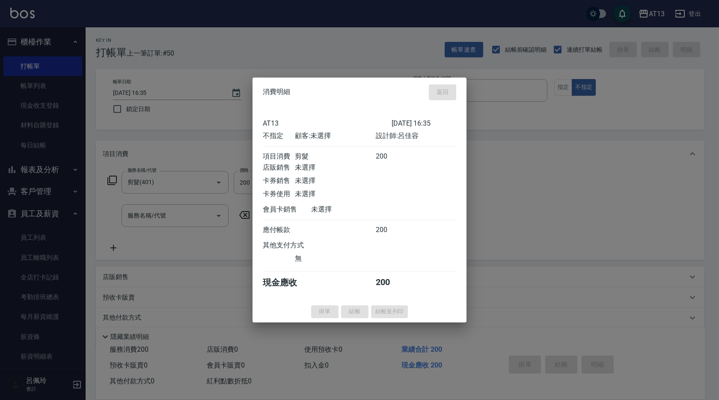
type input "[DATE] 16:36"
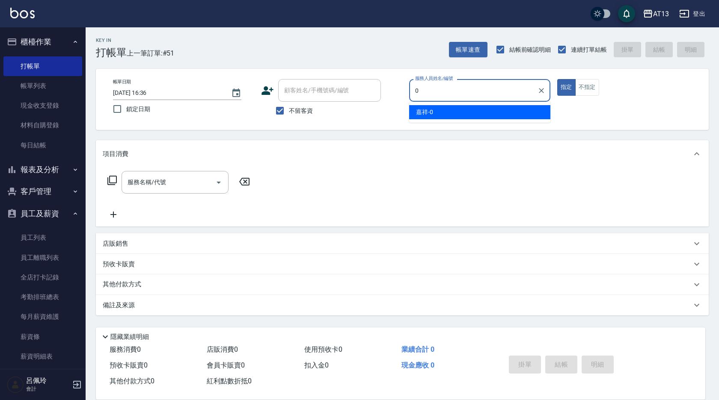
click at [431, 115] on span "嘉祥 -0" at bounding box center [424, 112] width 17 height 9
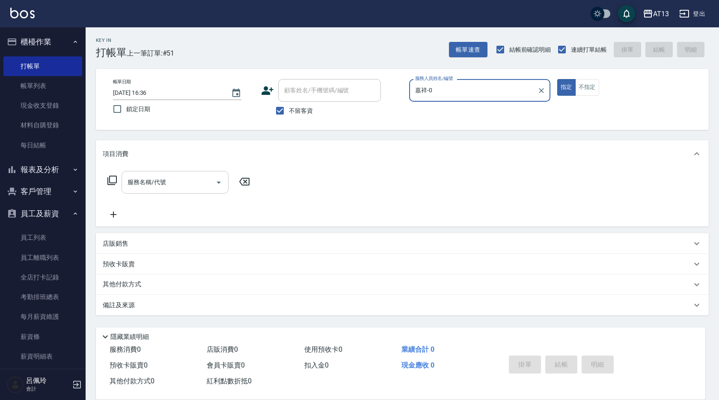
type input "嘉祥-0"
click at [188, 177] on input "服務名稱/代號" at bounding box center [168, 182] width 86 height 15
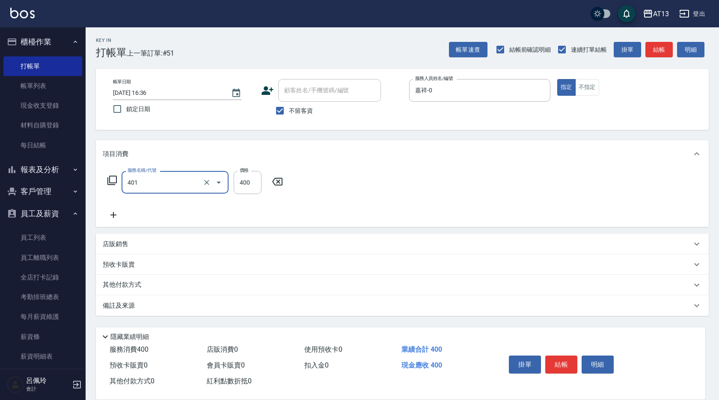
type input "剪髮(401)"
type input "200"
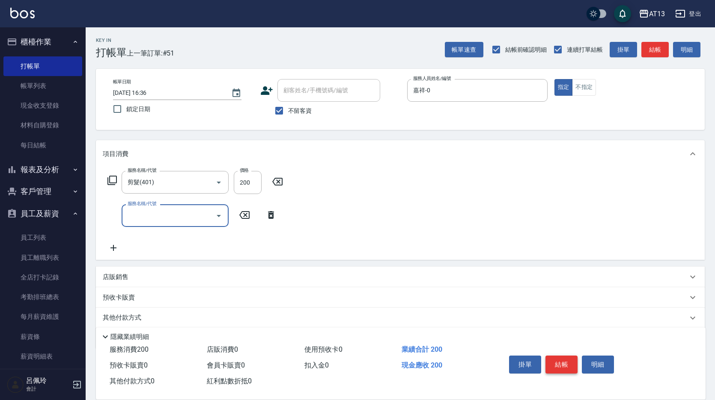
click at [561, 361] on button "結帳" at bounding box center [561, 365] width 32 height 18
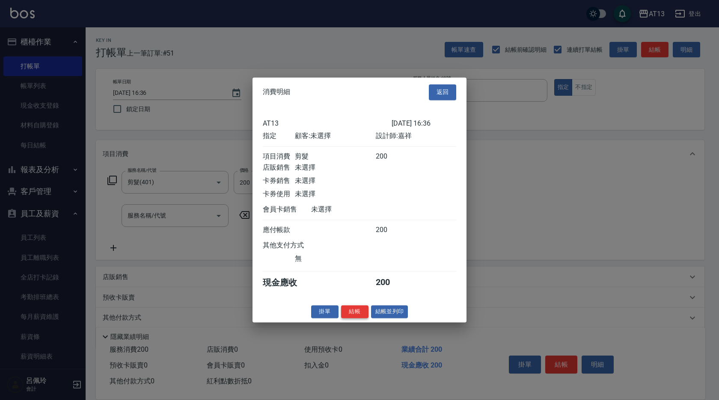
click at [354, 313] on button "結帳" at bounding box center [354, 311] width 27 height 13
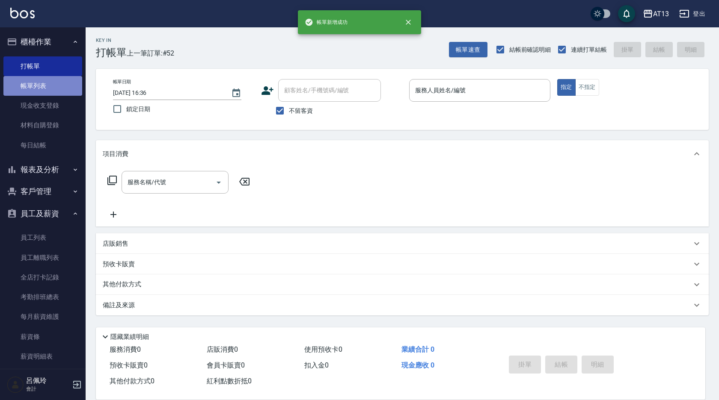
click at [45, 88] on link "帳單列表" at bounding box center [42, 86] width 79 height 20
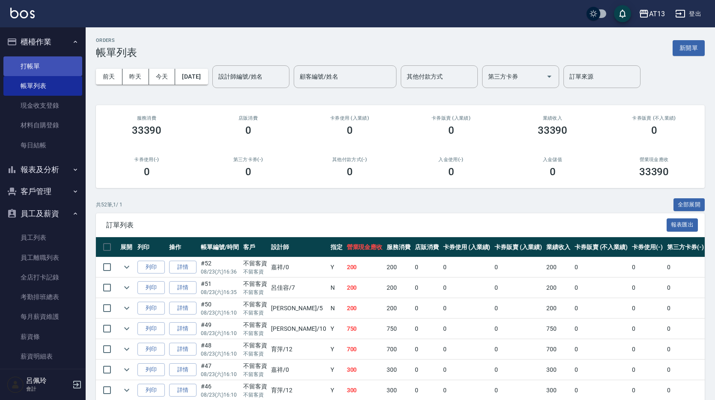
click at [31, 65] on link "打帳單" at bounding box center [42, 66] width 79 height 20
